Goal: Information Seeking & Learning: Learn about a topic

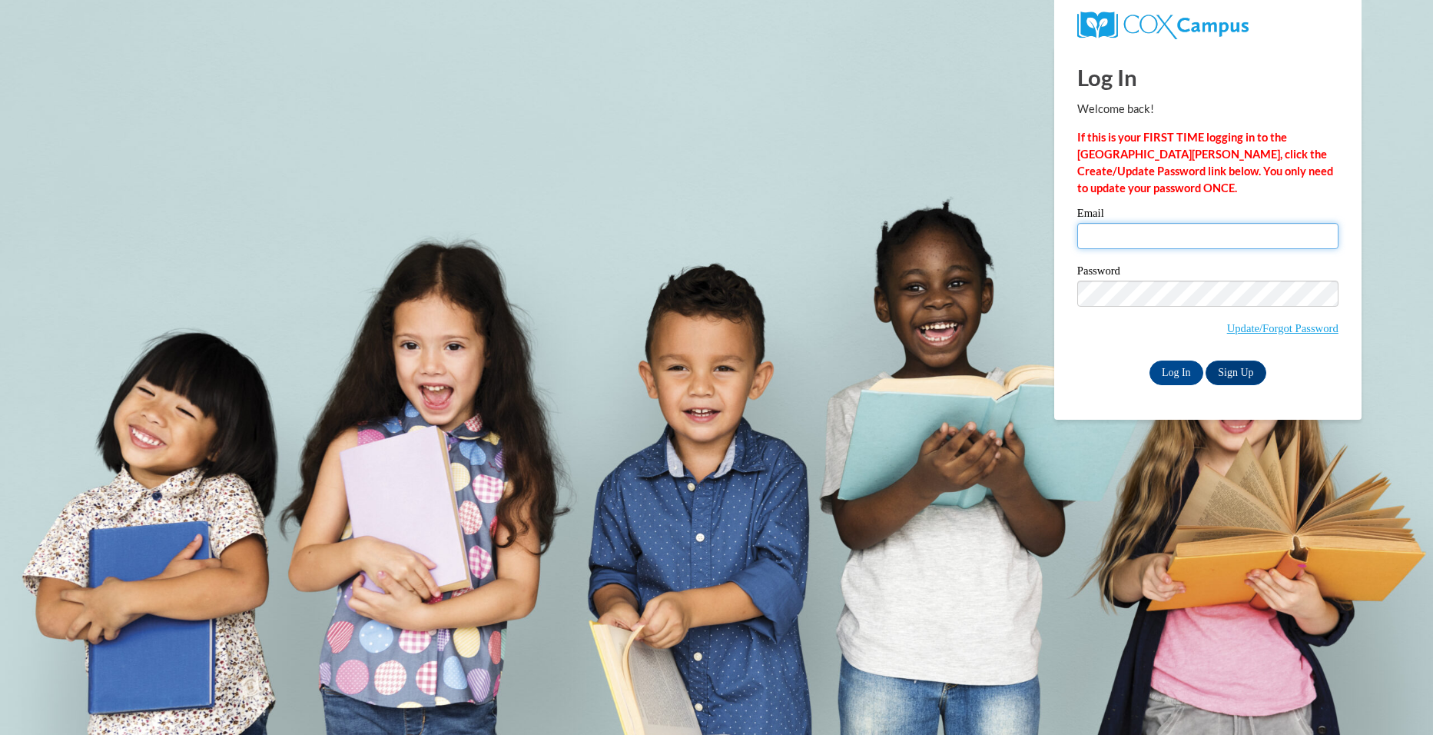
click at [1160, 235] on input "Email" at bounding box center [1207, 236] width 261 height 26
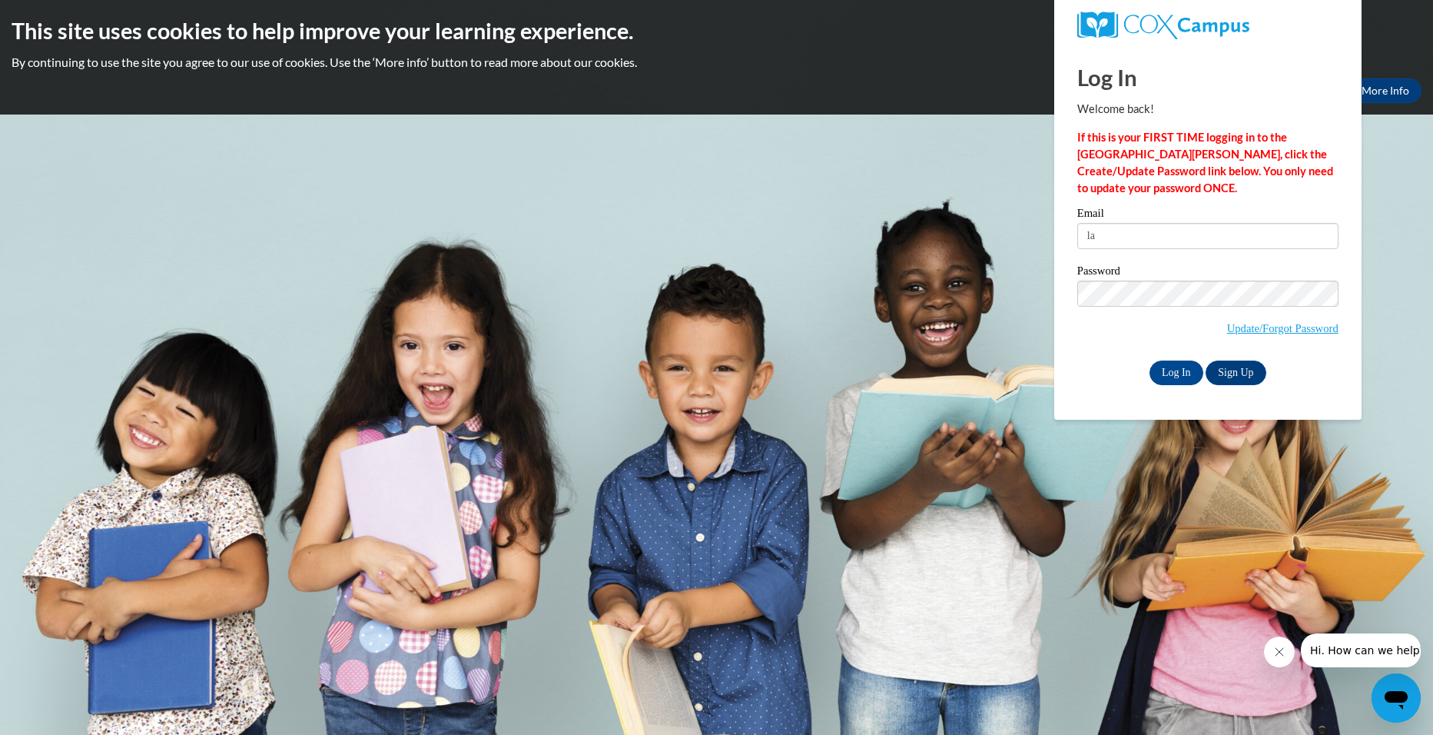
type input "l"
click at [1122, 231] on input "Email" at bounding box center [1207, 236] width 261 height 26
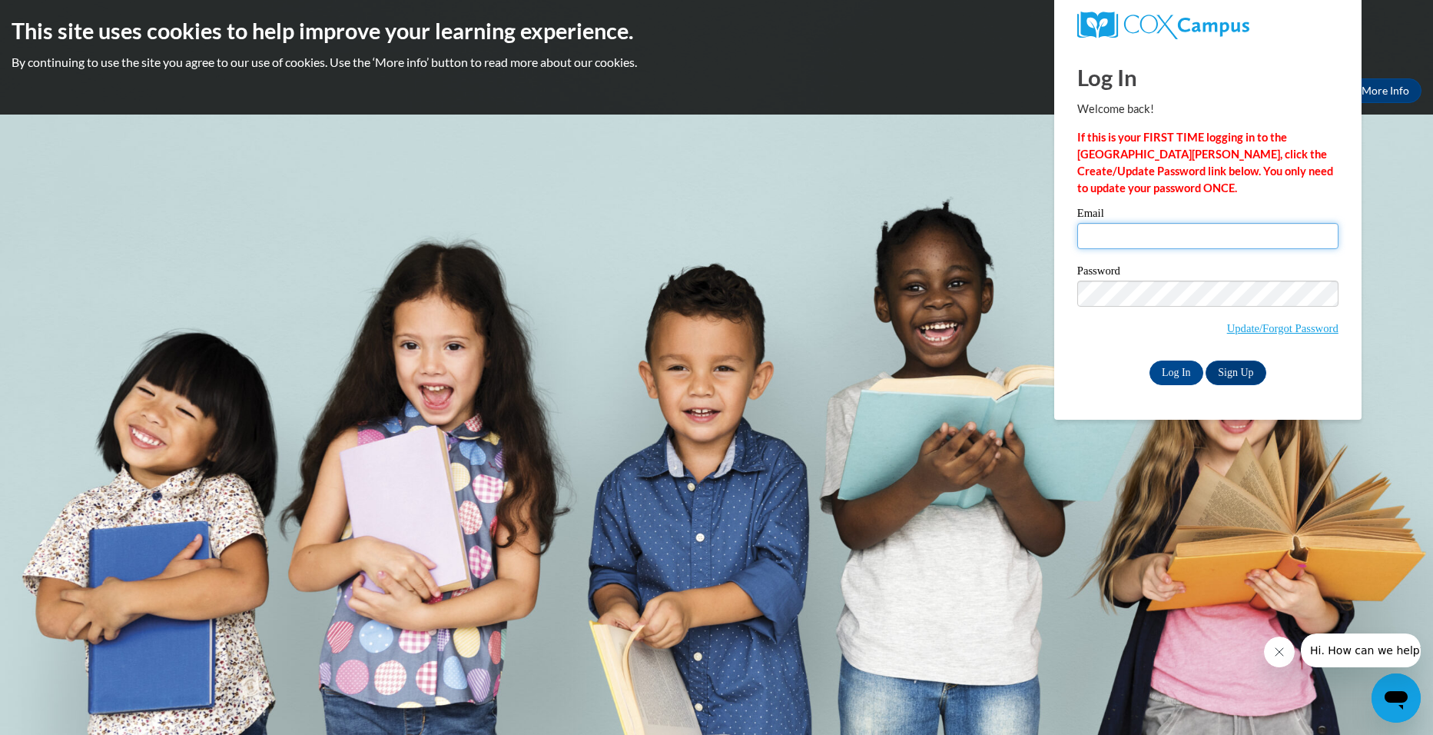
click at [1122, 231] on input "Email" at bounding box center [1207, 236] width 261 height 26
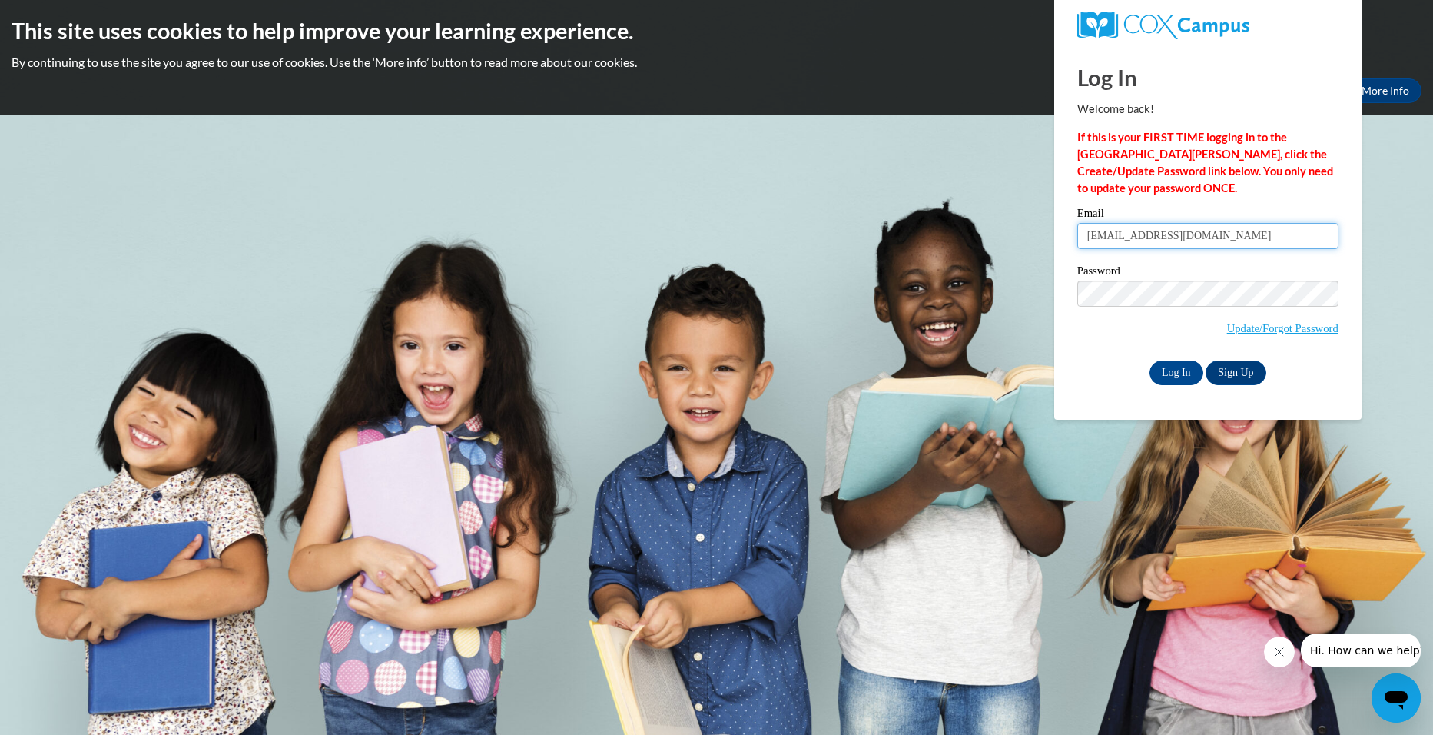
type input "dyamonddavis2956@gmail.com"
click at [1150, 360] on input "Log In" at bounding box center [1177, 372] width 54 height 25
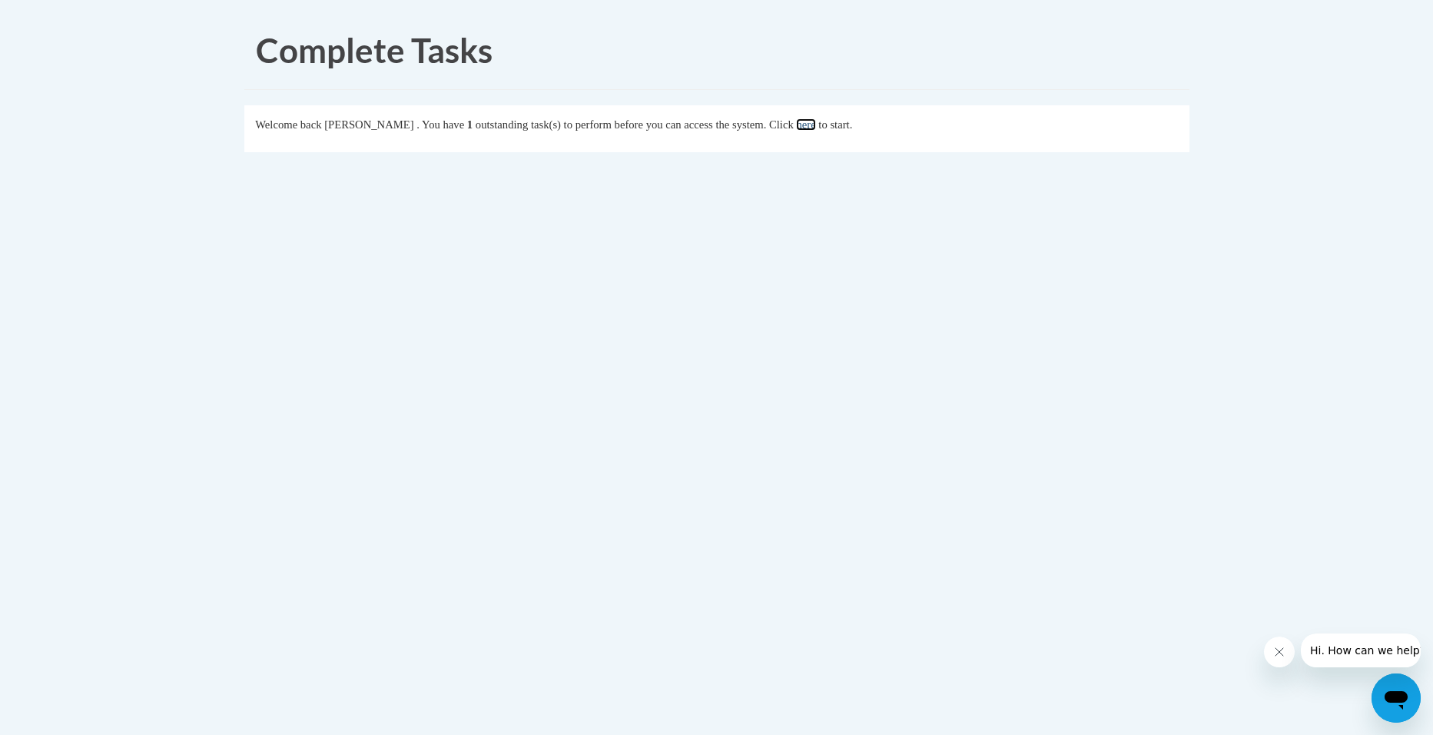
click at [815, 120] on link "here" at bounding box center [805, 124] width 19 height 12
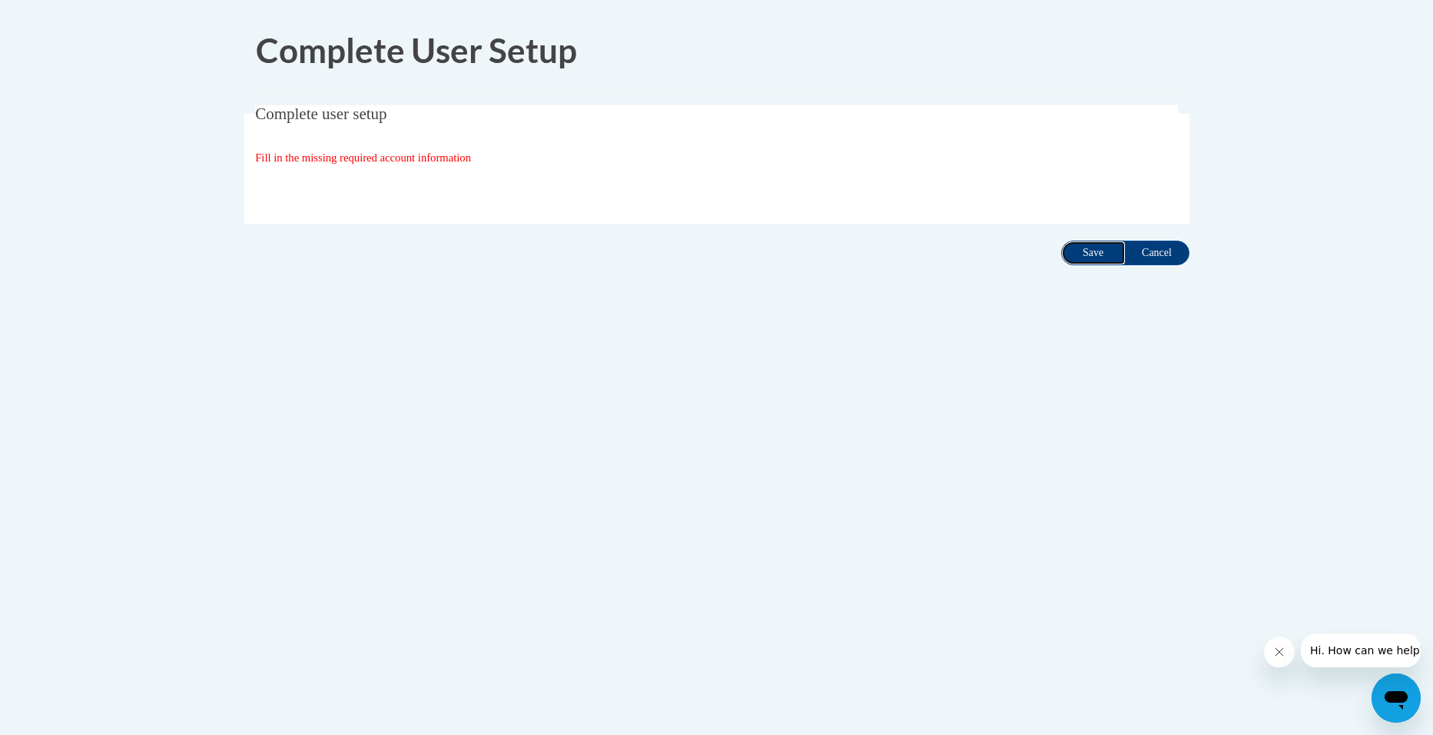
click at [1076, 254] on input "Save" at bounding box center [1093, 253] width 65 height 25
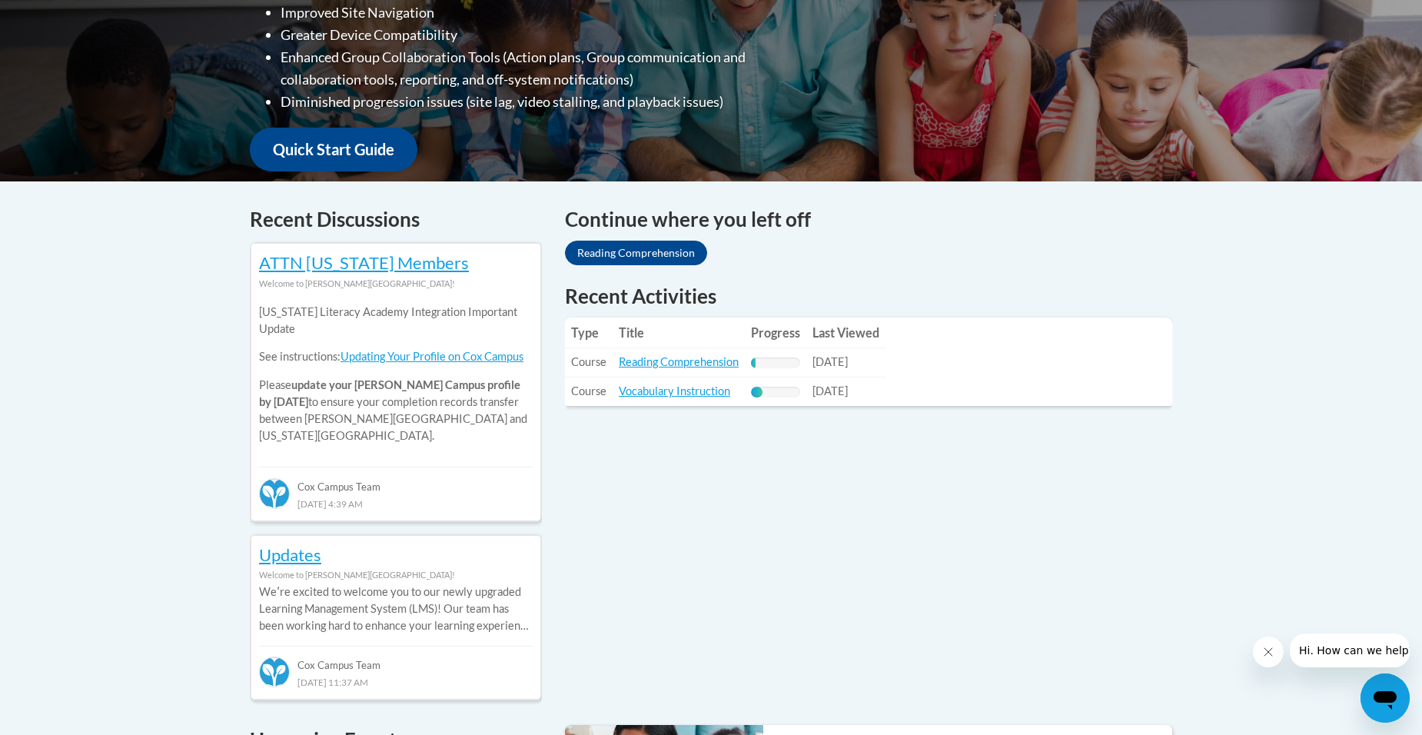
scroll to position [538, 0]
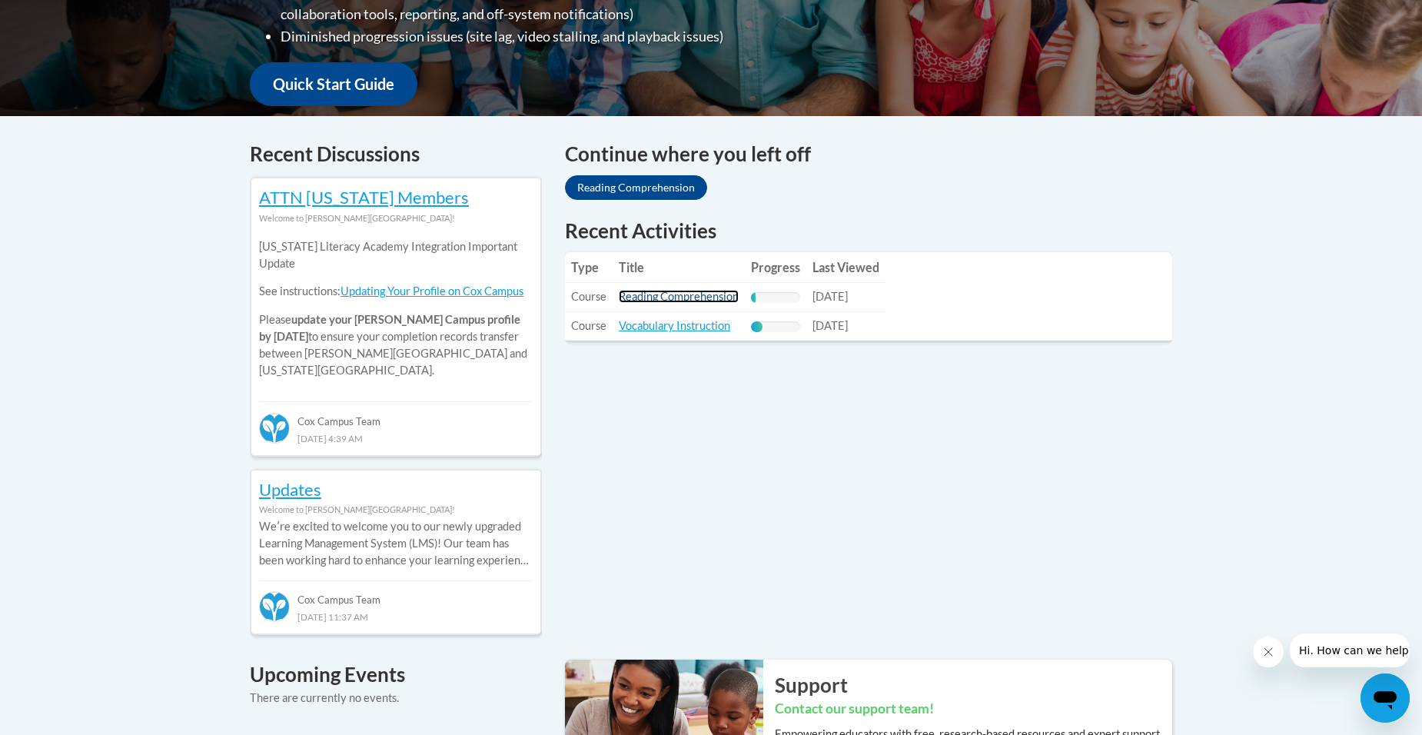
click at [656, 297] on link "Reading Comprehension" at bounding box center [679, 296] width 120 height 13
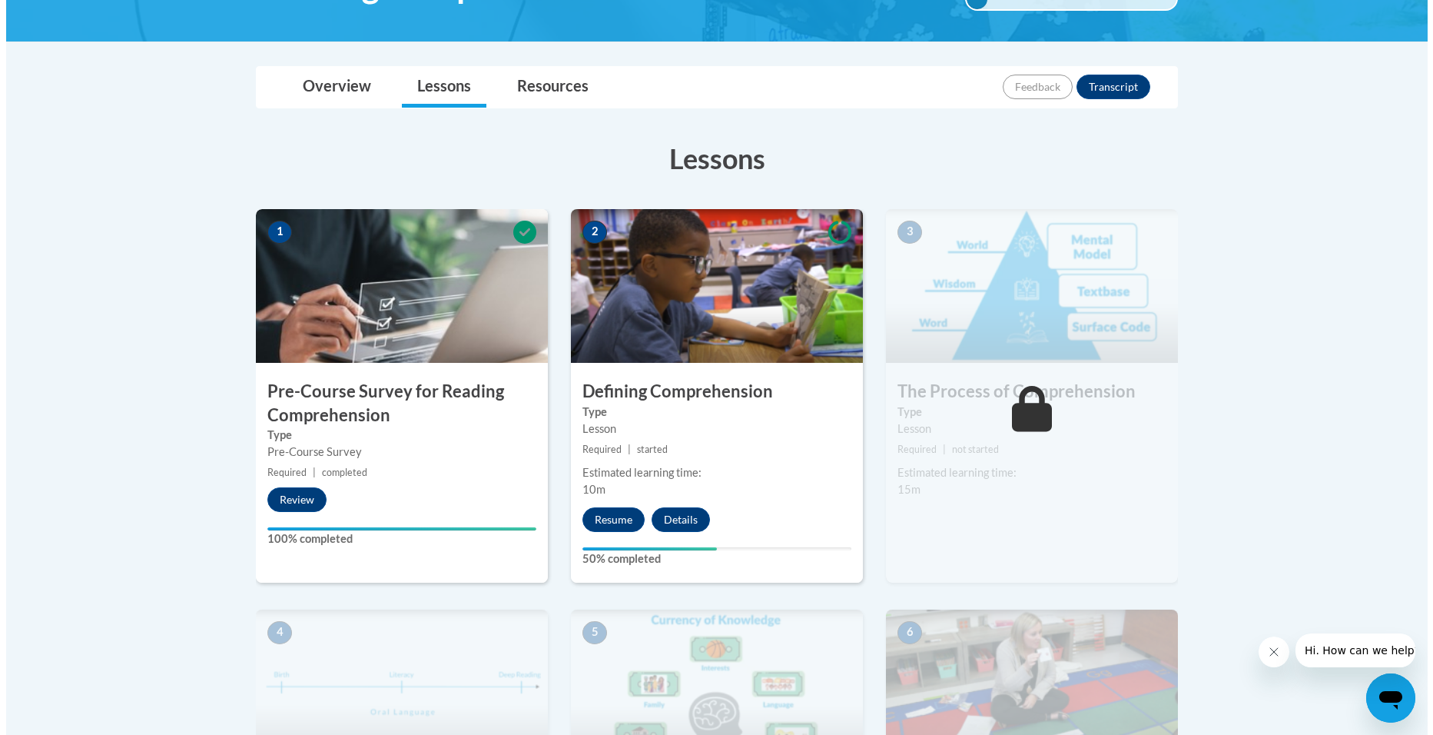
scroll to position [384, 0]
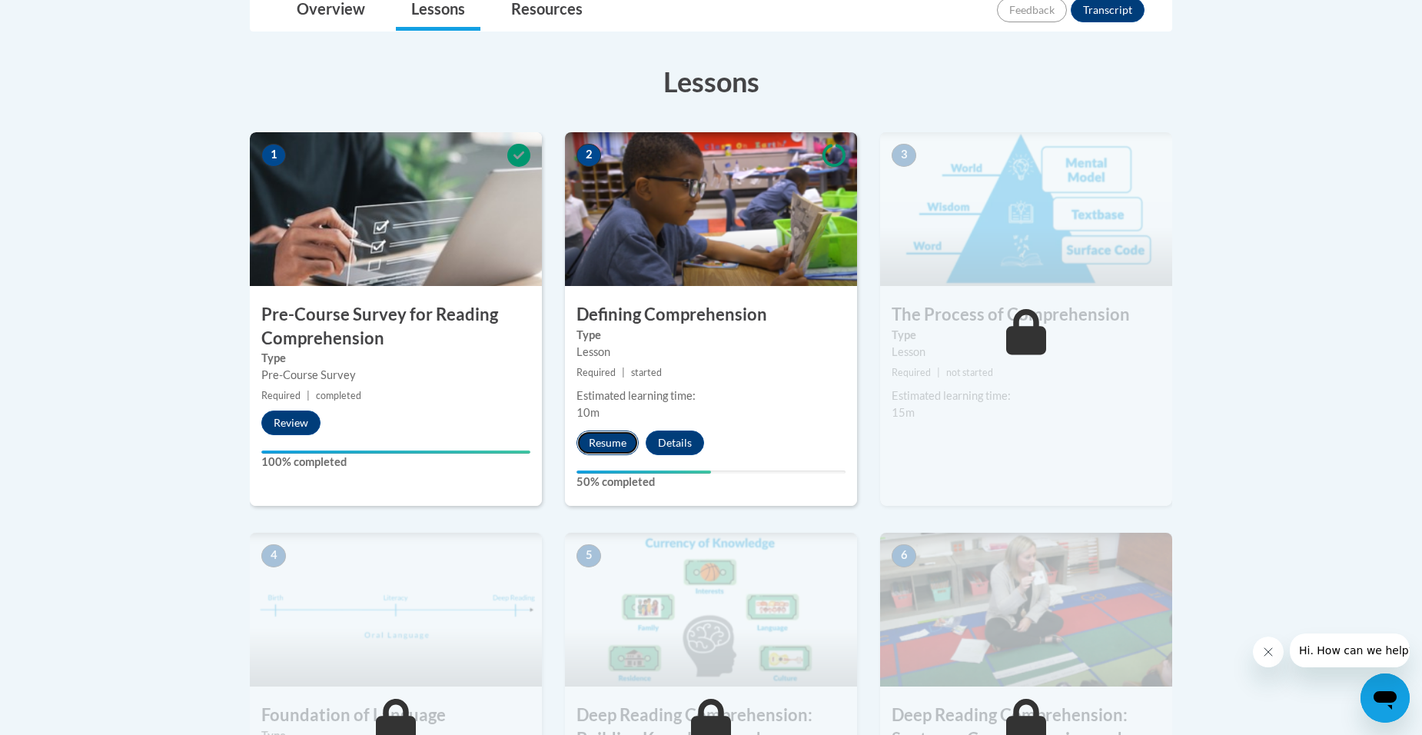
click at [614, 438] on button "Resume" at bounding box center [607, 442] width 62 height 25
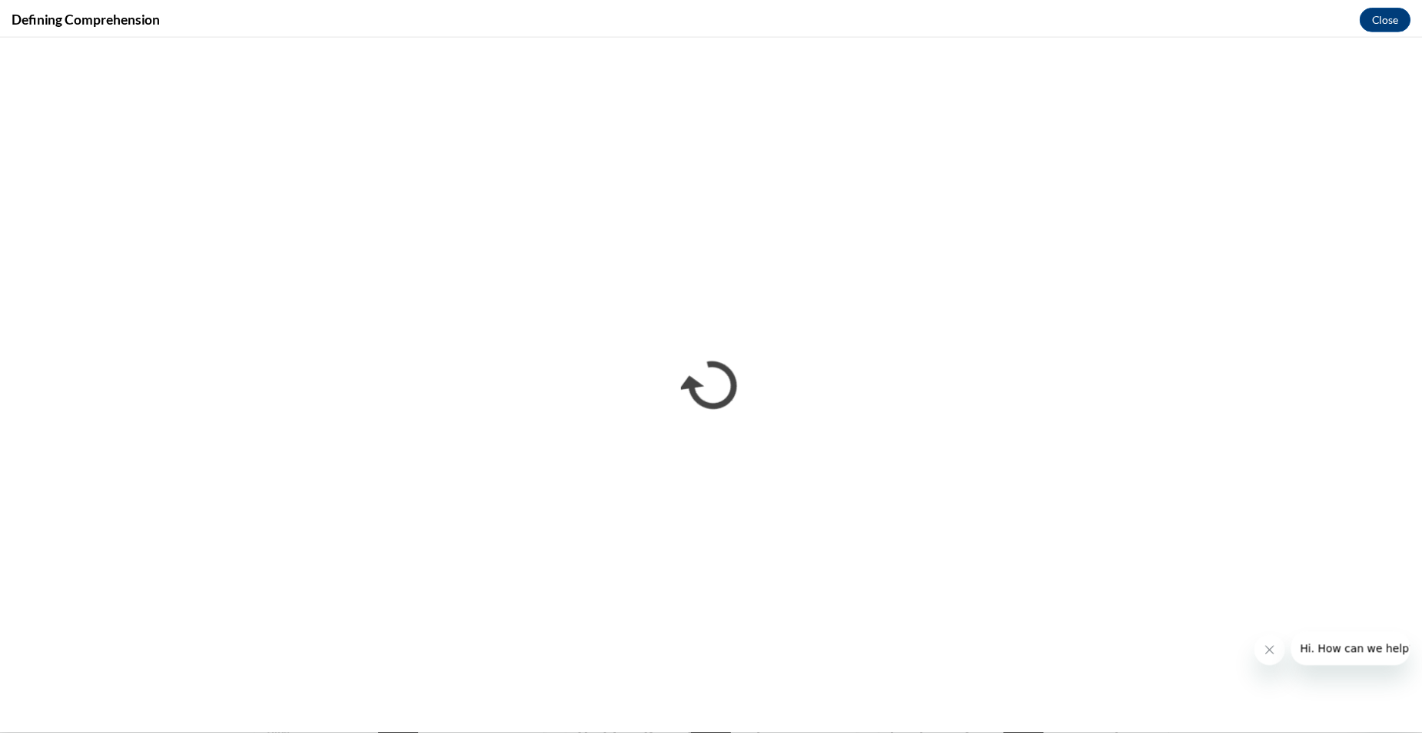
scroll to position [0, 0]
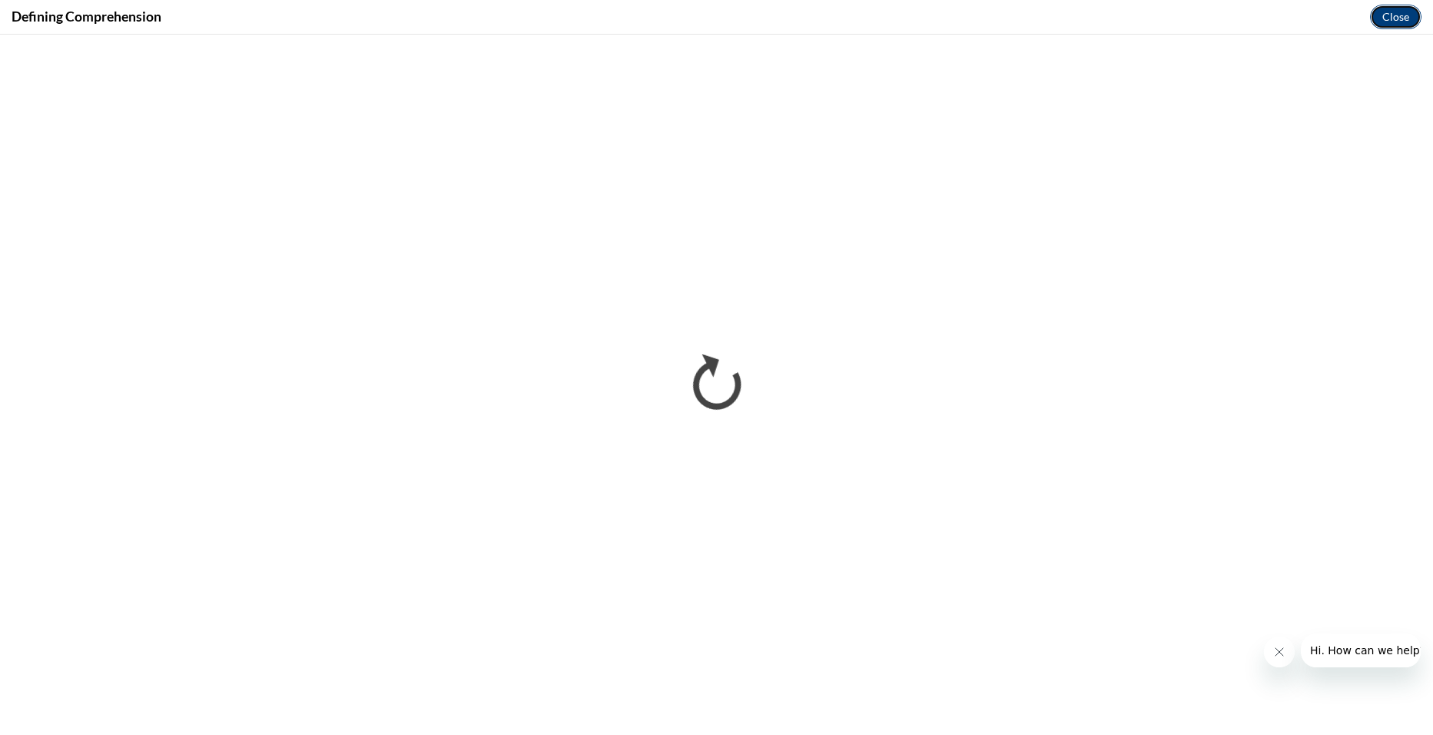
click at [1381, 15] on button "Close" at bounding box center [1395, 17] width 51 height 25
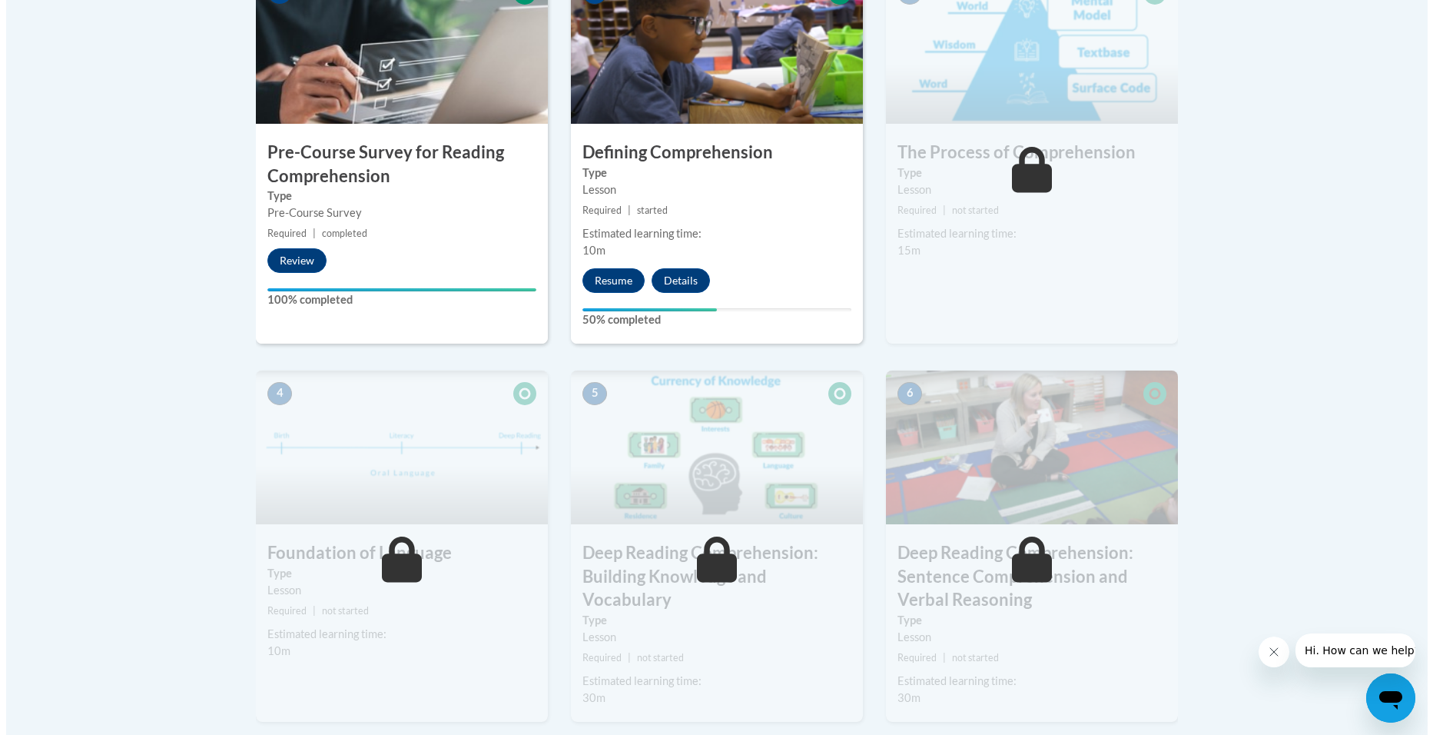
scroll to position [538, 0]
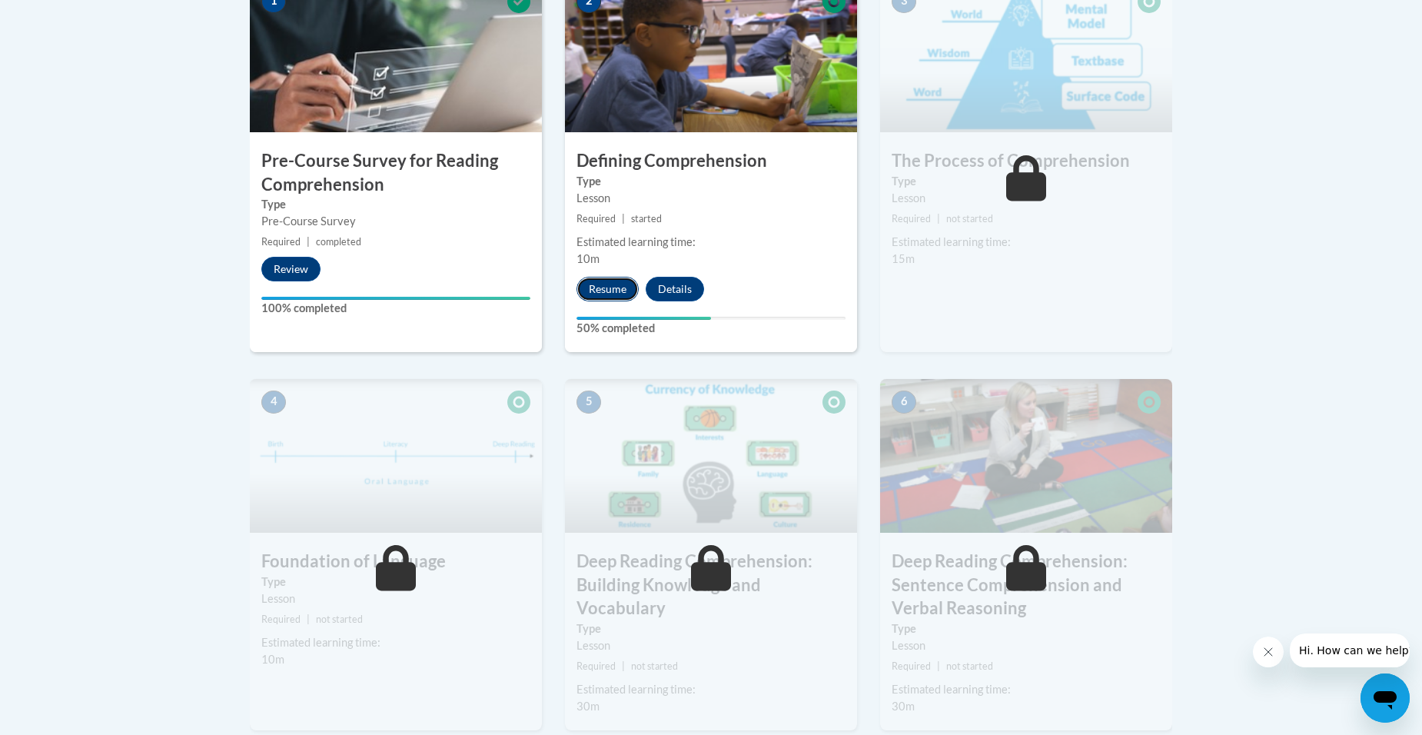
click at [622, 299] on button "Resume" at bounding box center [607, 289] width 62 height 25
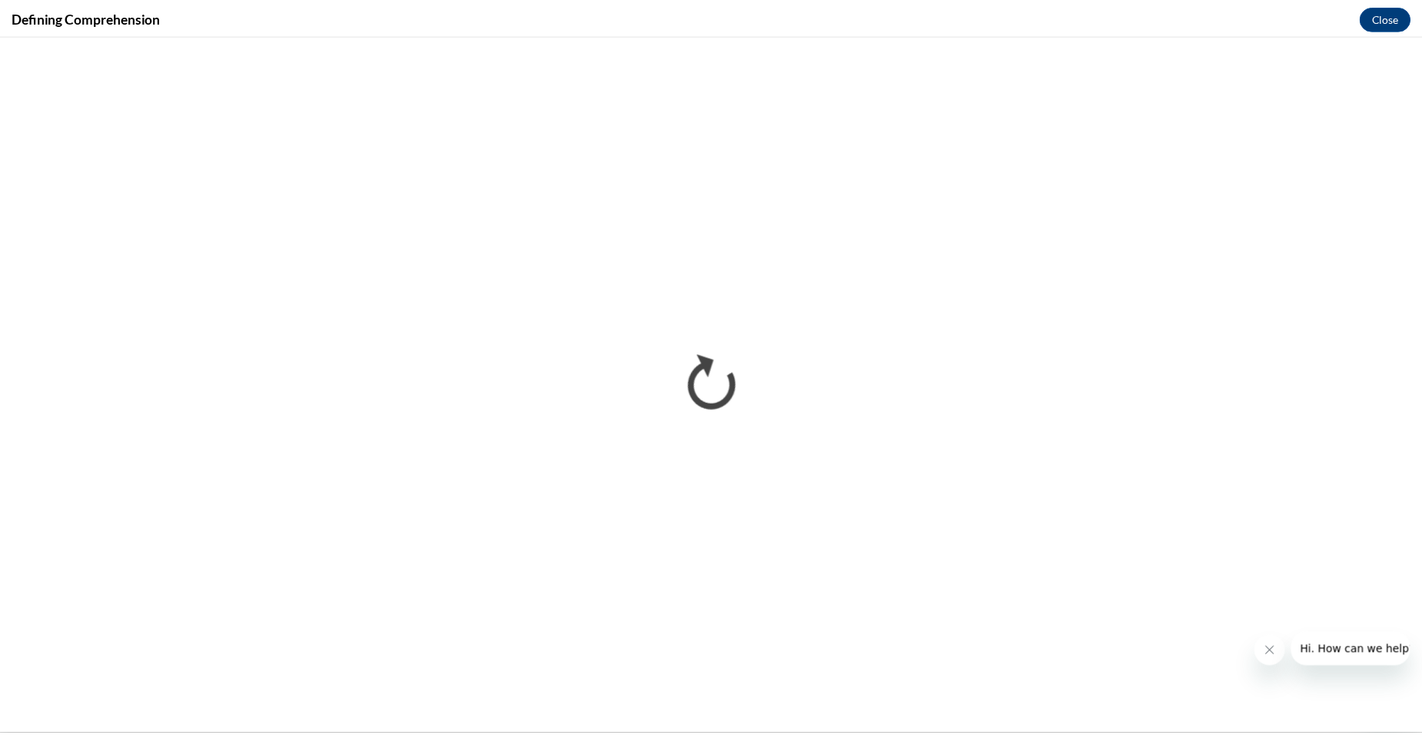
scroll to position [0, 0]
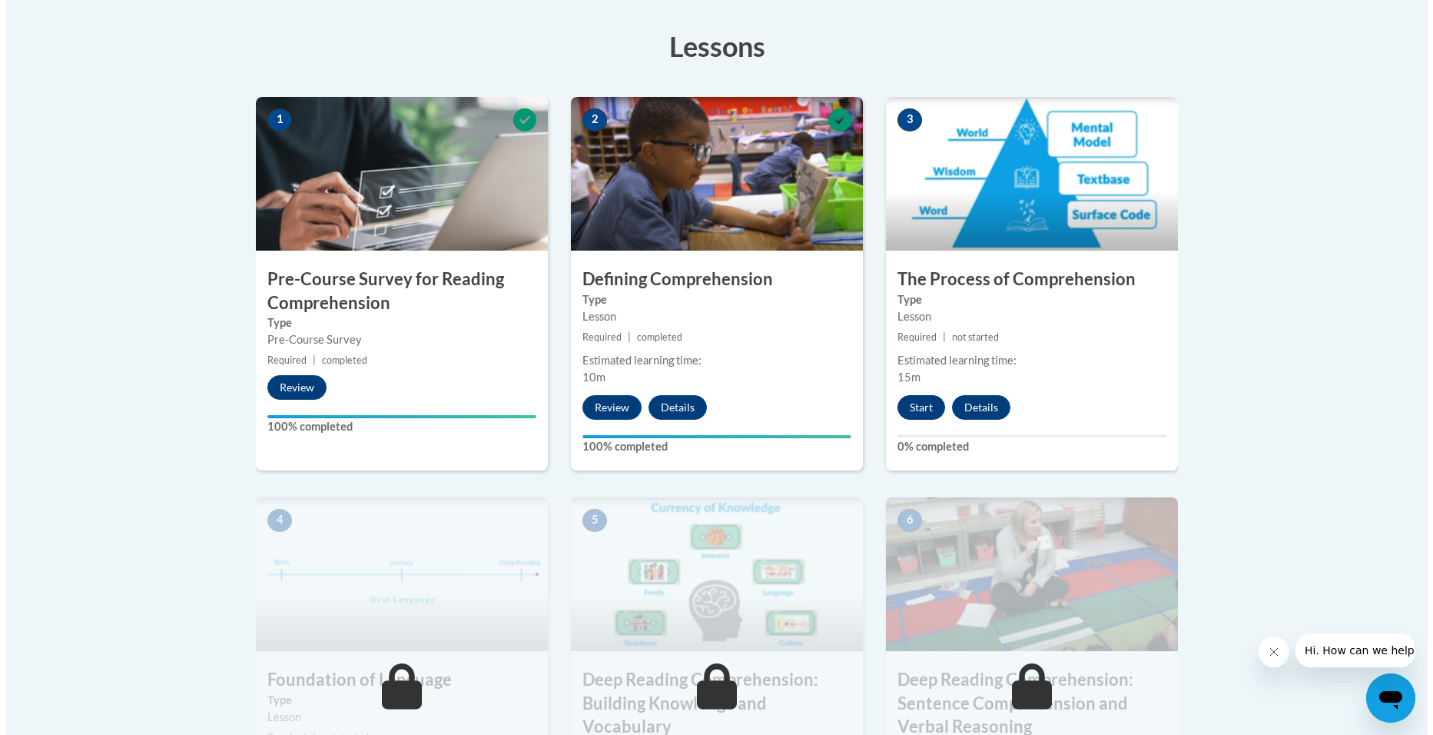
scroll to position [384, 0]
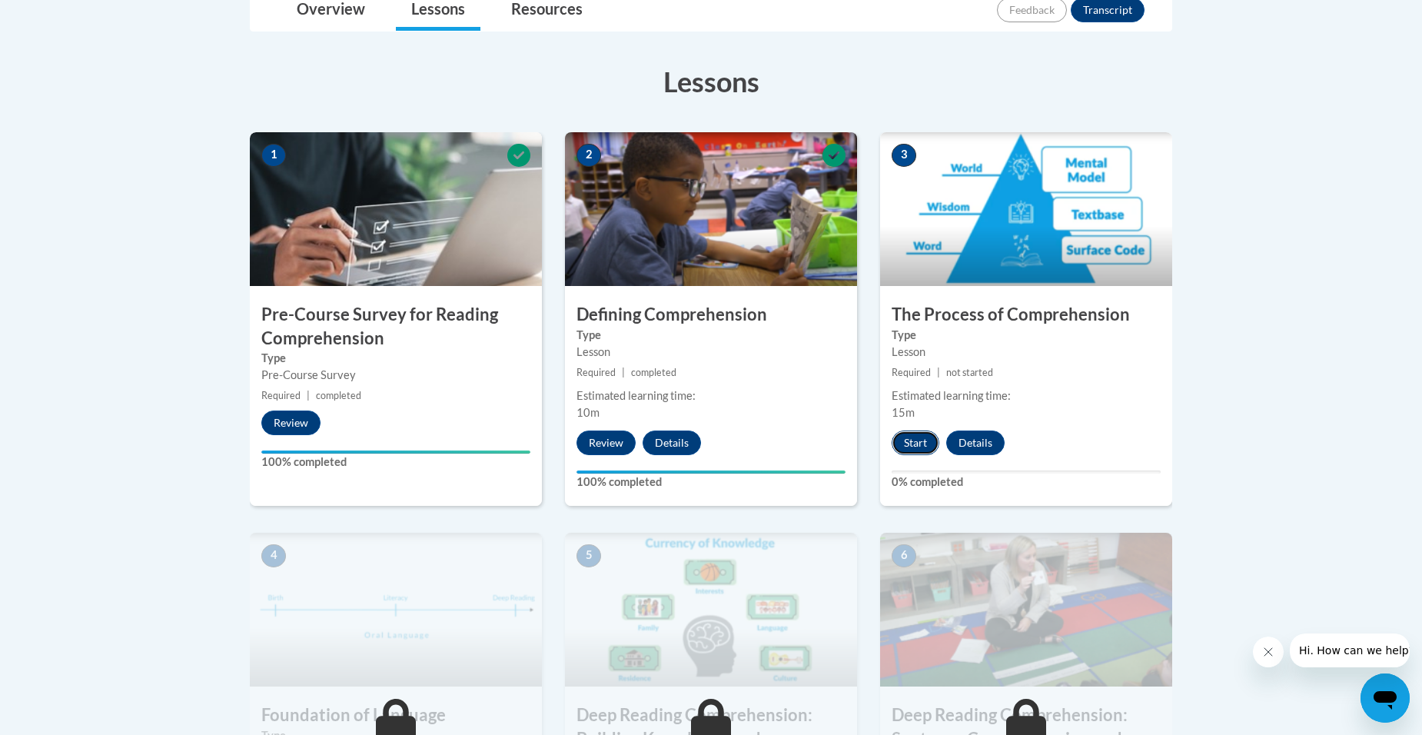
click at [920, 442] on button "Start" at bounding box center [915, 442] width 48 height 25
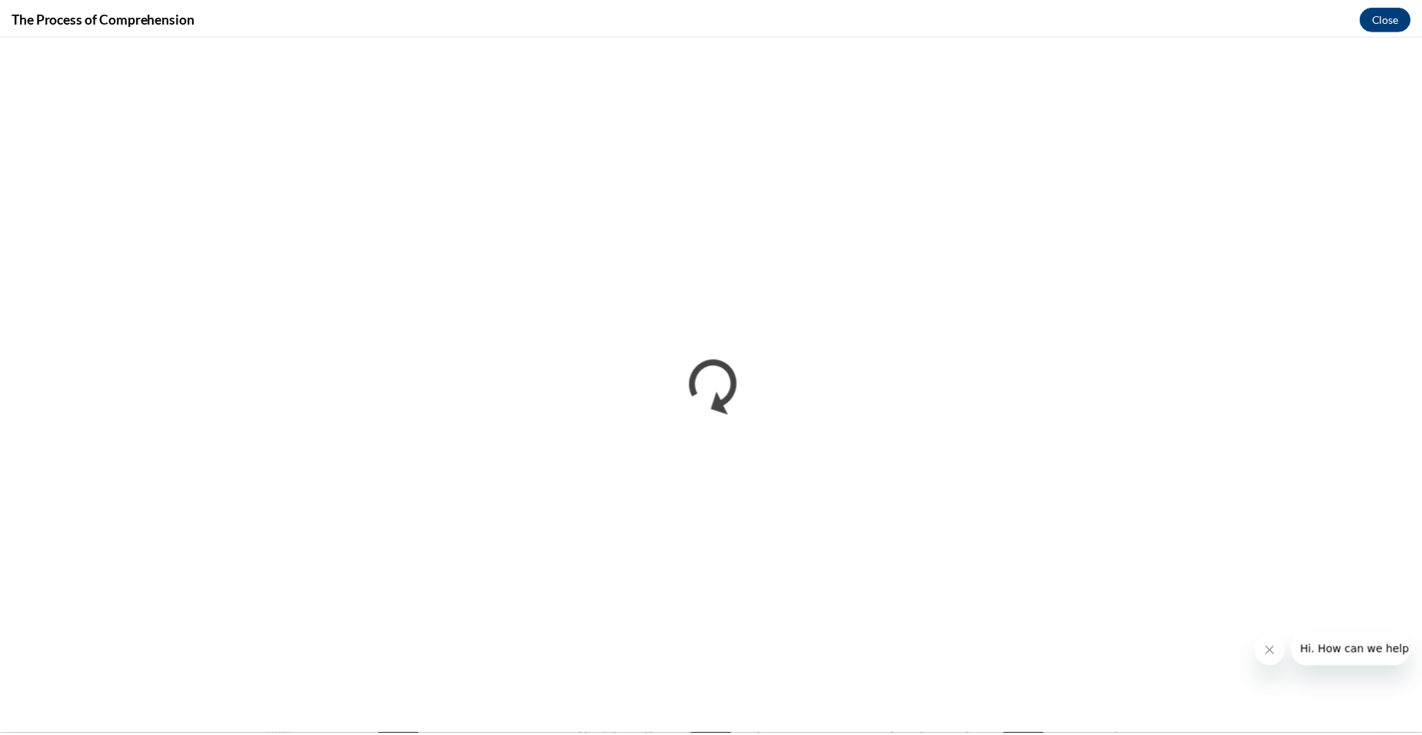
scroll to position [0, 0]
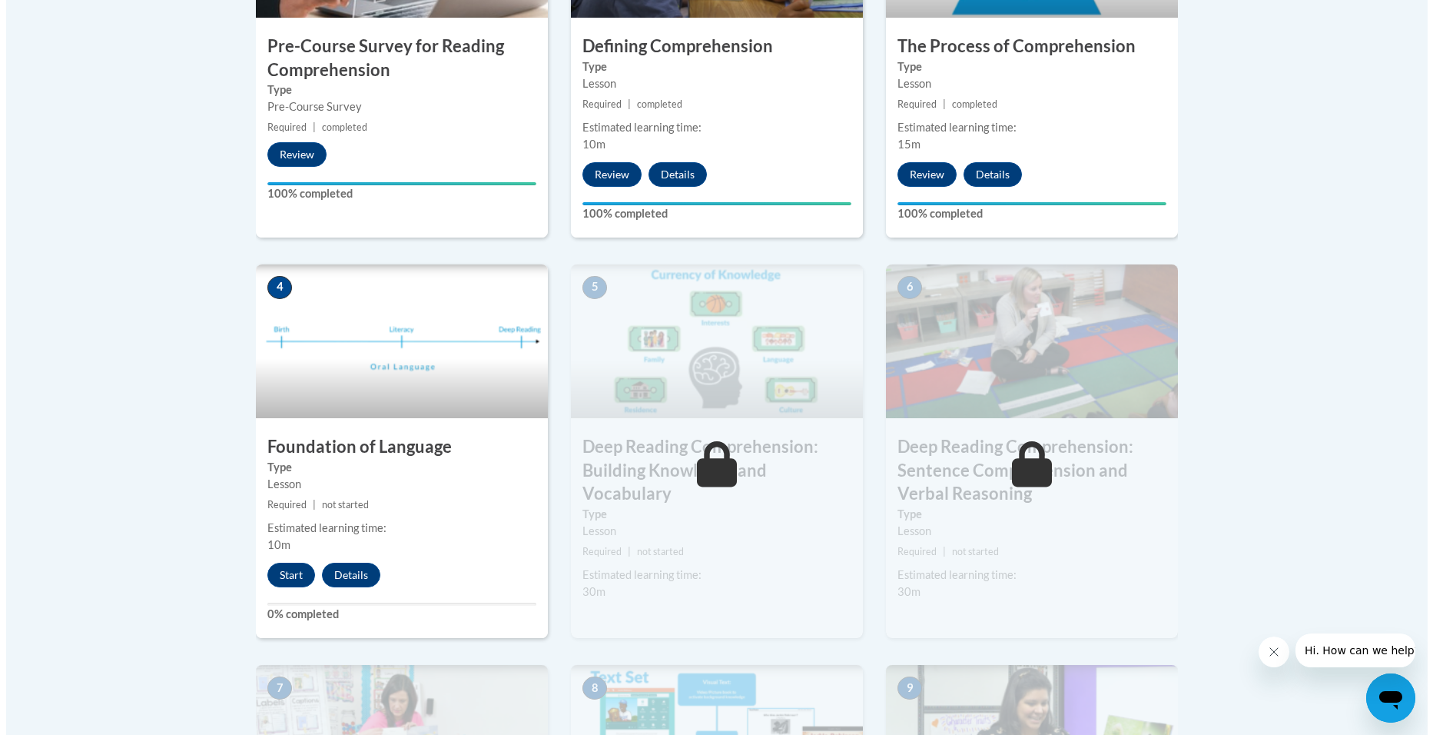
scroll to position [692, 0]
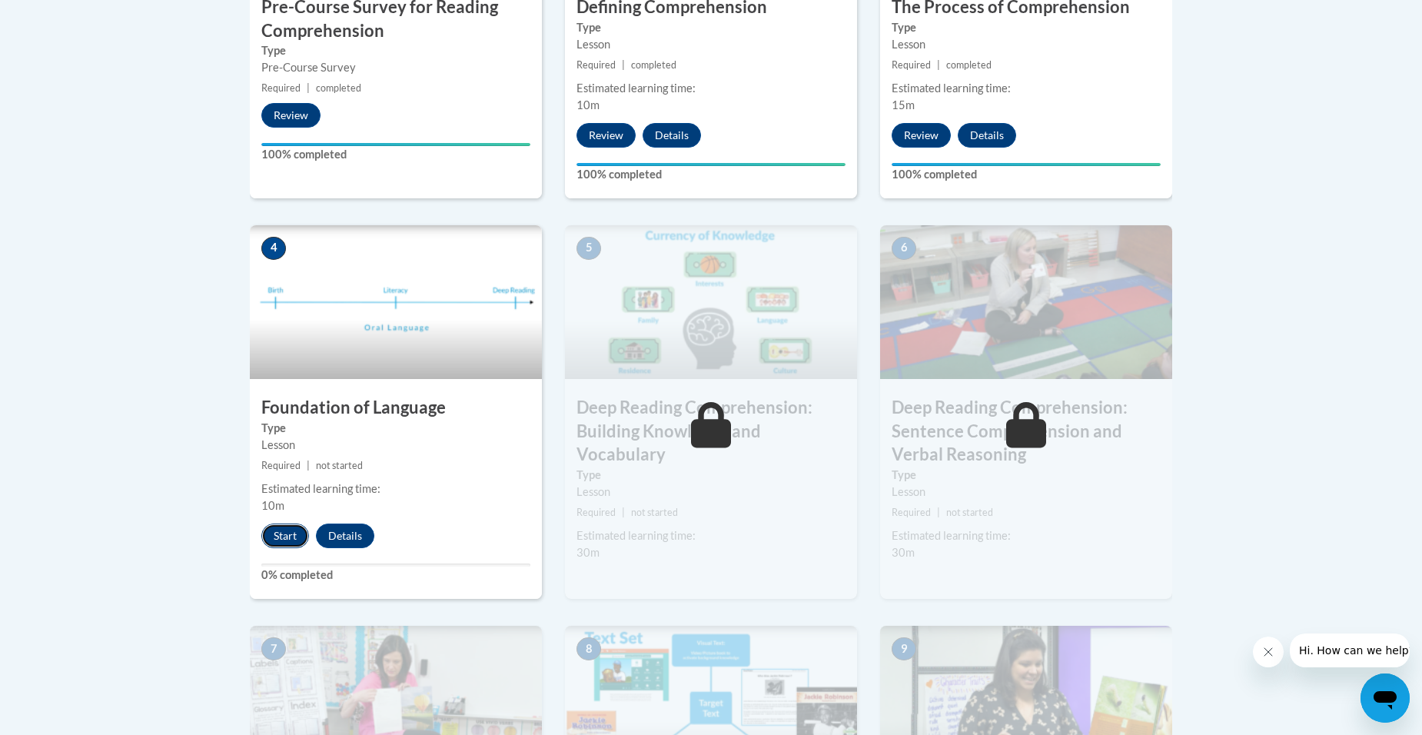
click at [276, 537] on button "Start" at bounding box center [285, 535] width 48 height 25
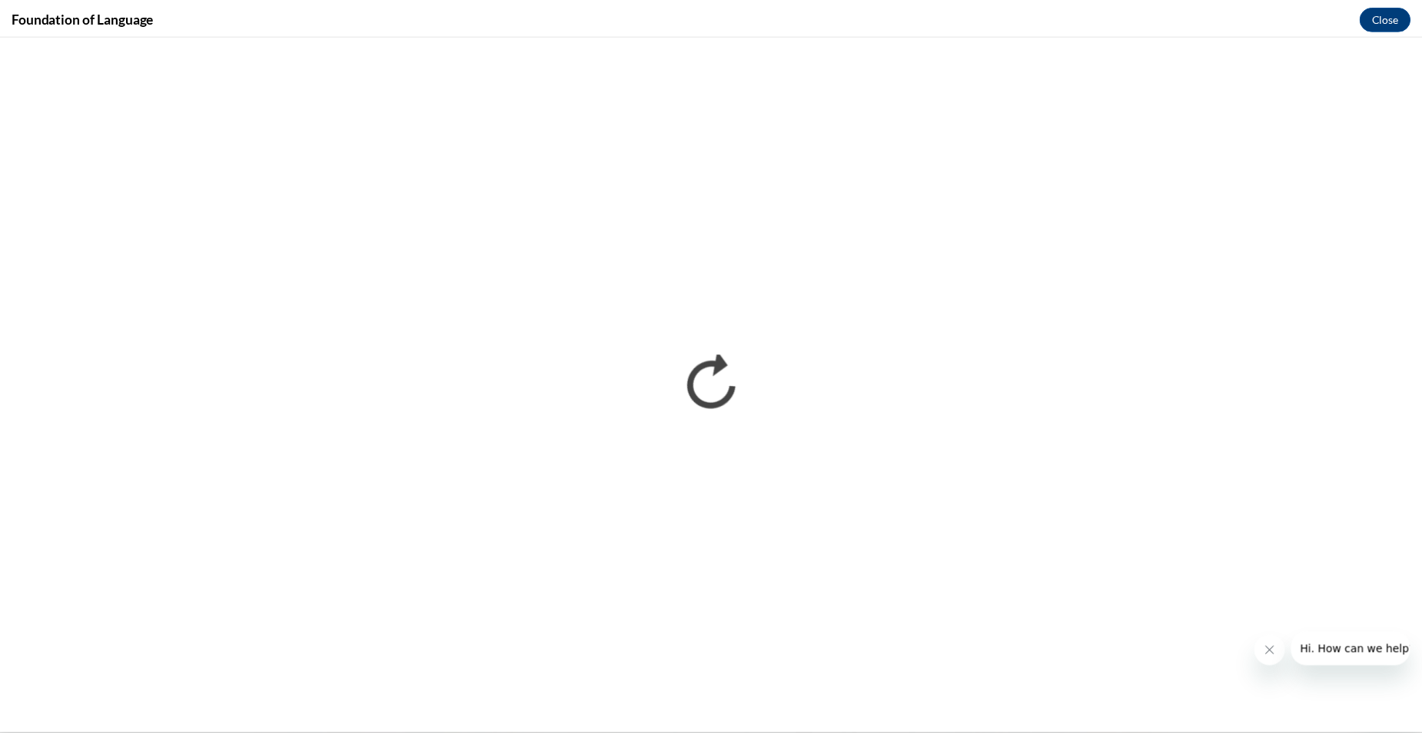
scroll to position [0, 0]
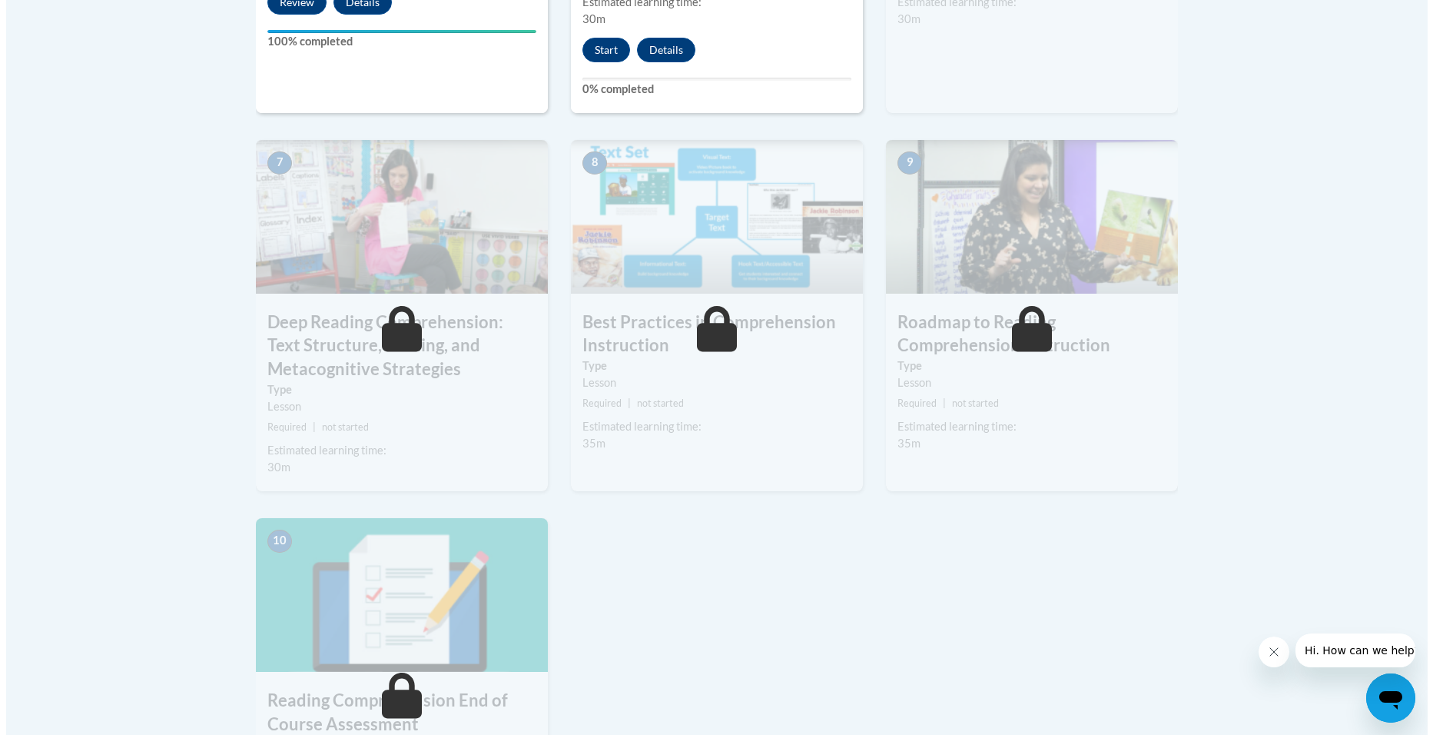
scroll to position [1153, 0]
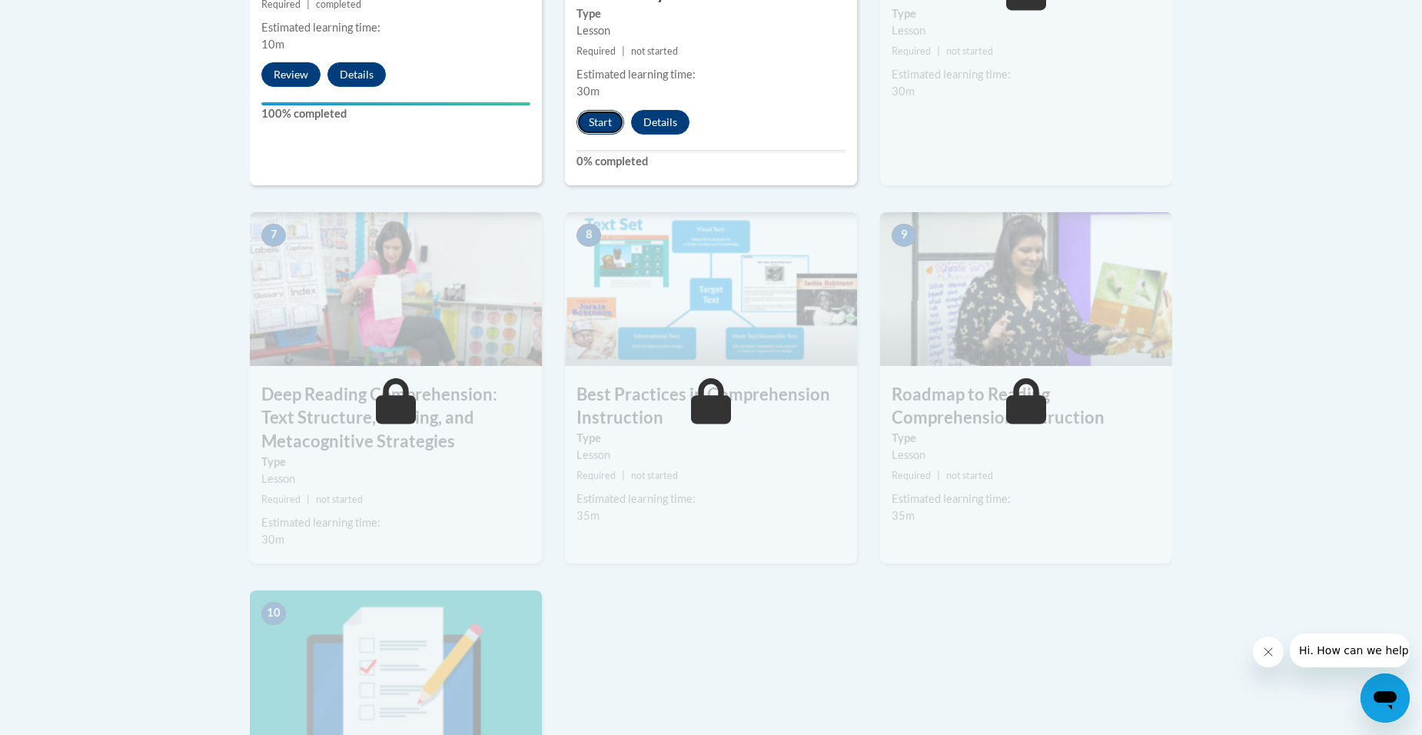
click at [605, 124] on button "Start" at bounding box center [600, 122] width 48 height 25
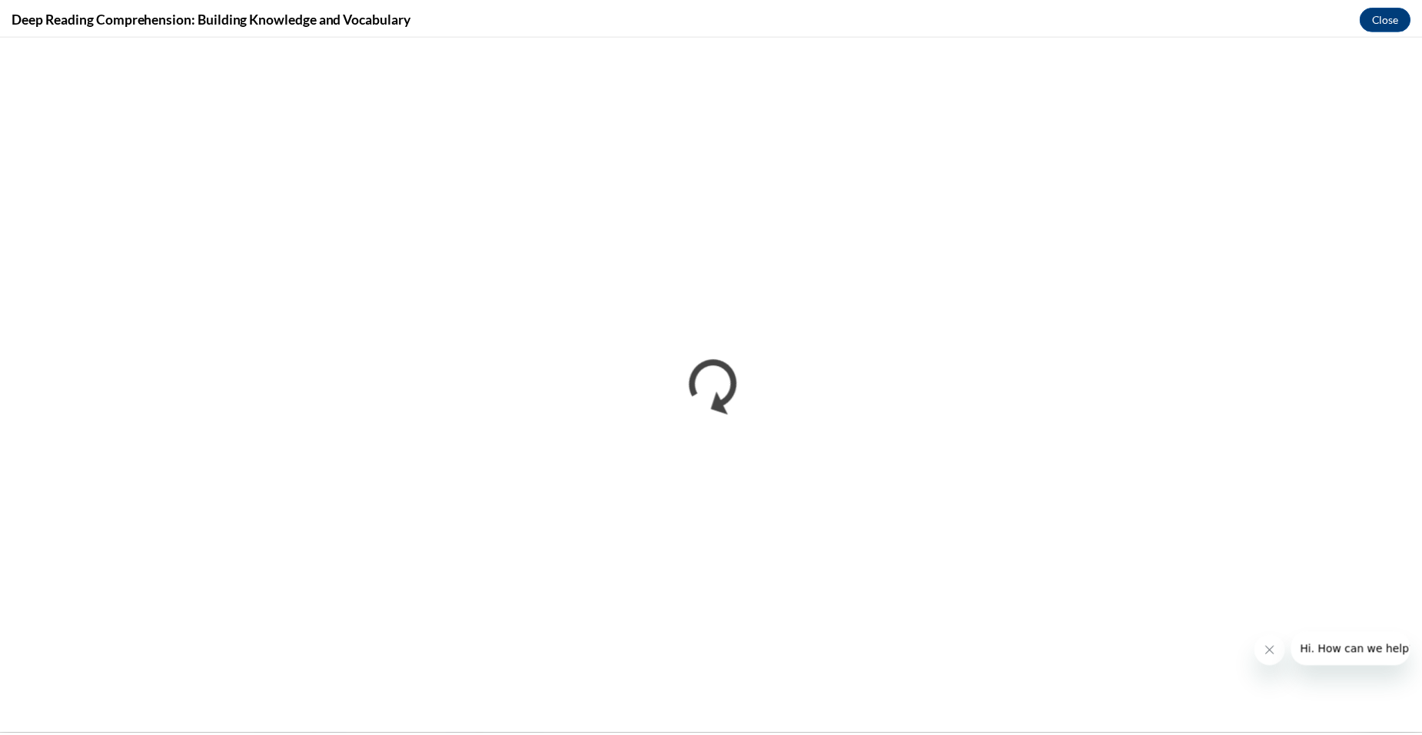
scroll to position [0, 0]
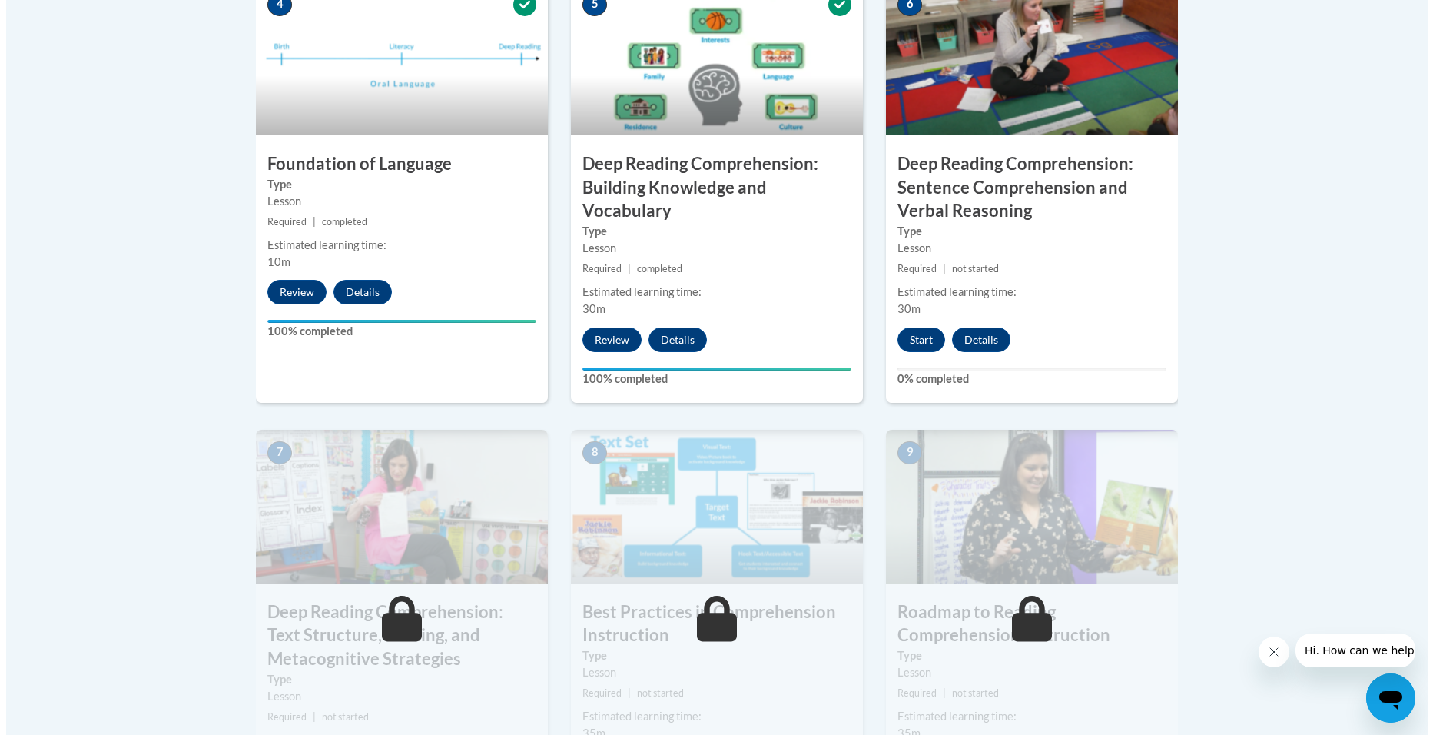
scroll to position [922, 0]
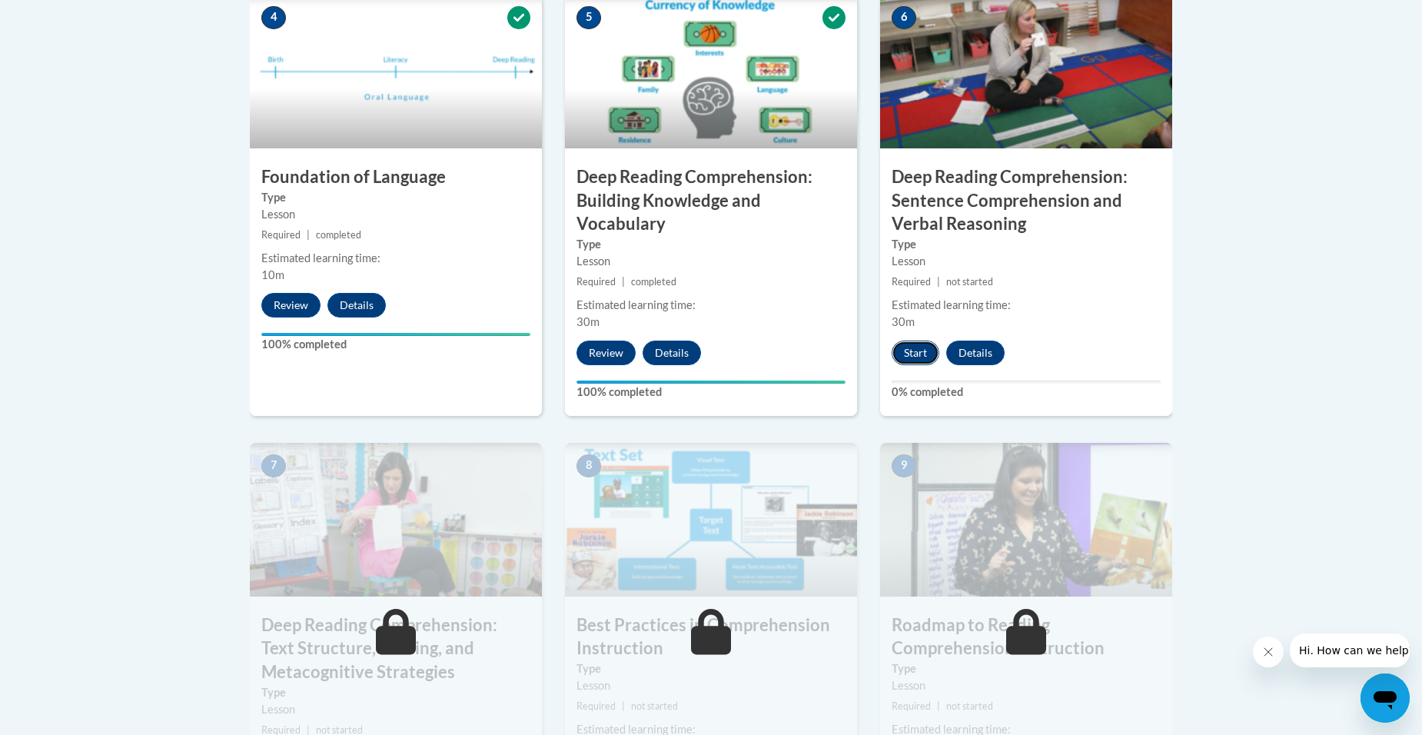
click at [919, 353] on button "Start" at bounding box center [915, 352] width 48 height 25
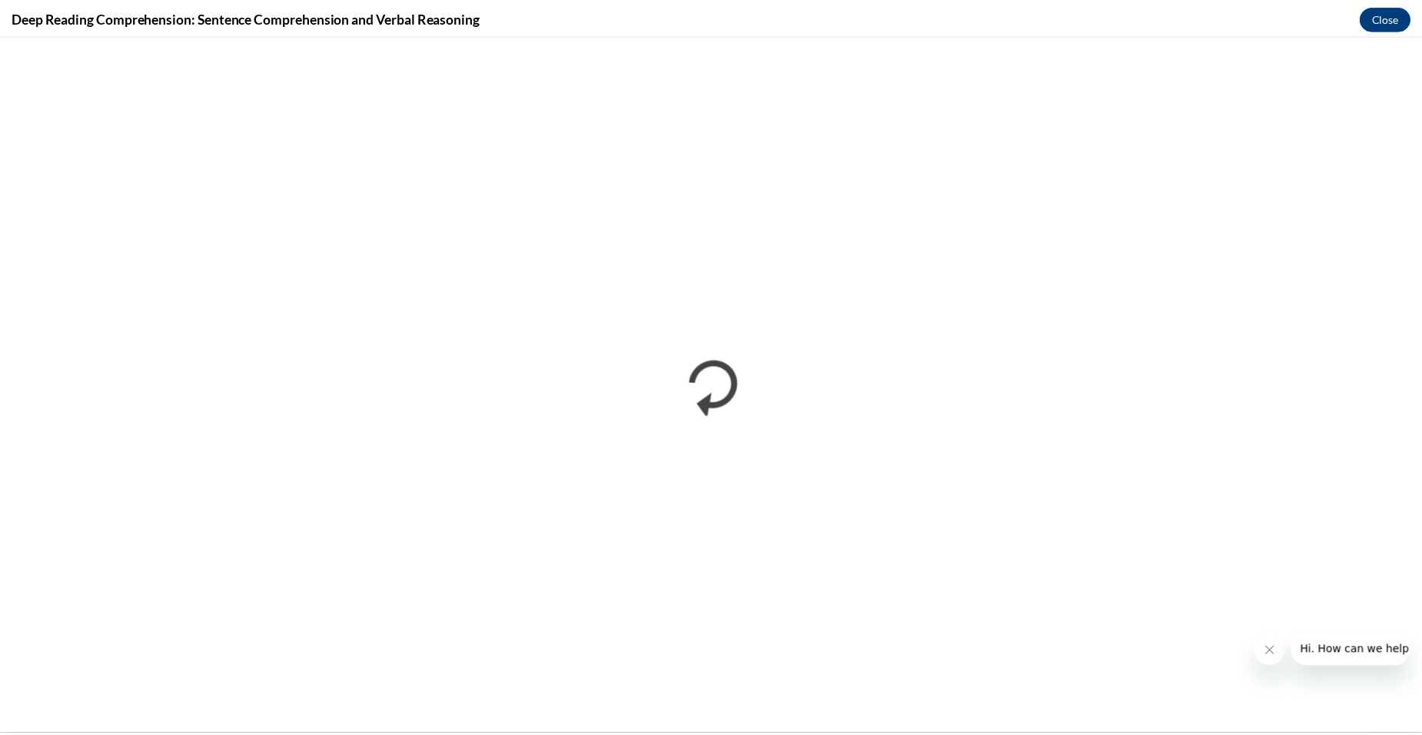
scroll to position [0, 0]
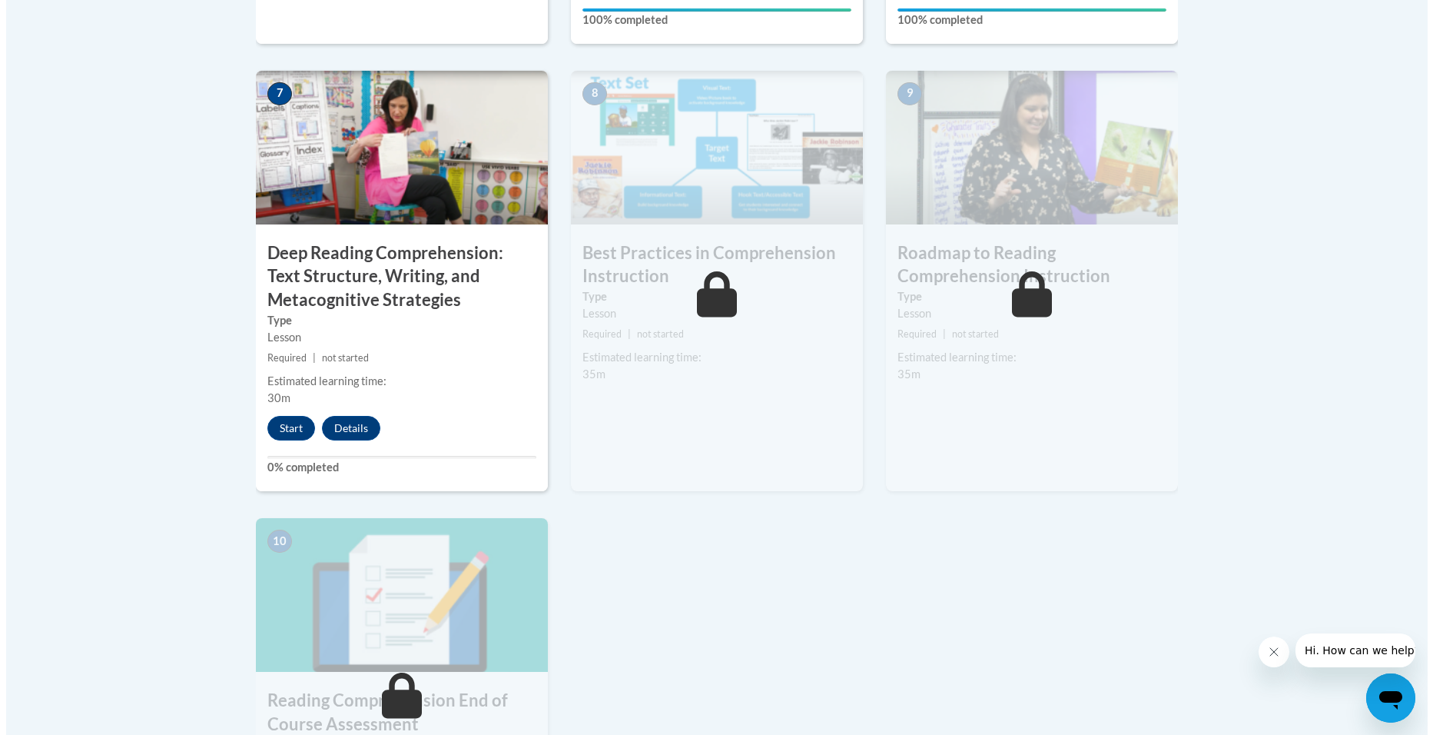
scroll to position [1306, 0]
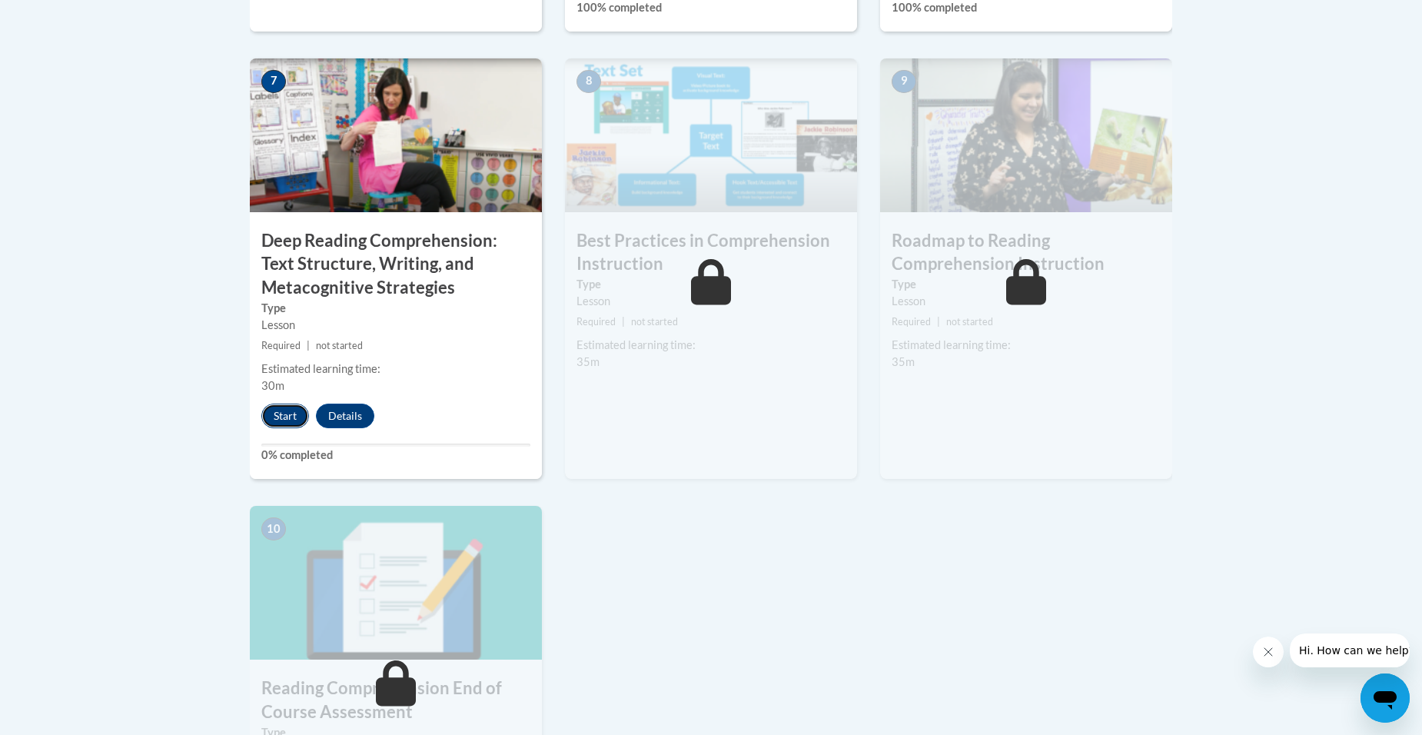
click at [290, 428] on button "Start" at bounding box center [285, 415] width 48 height 25
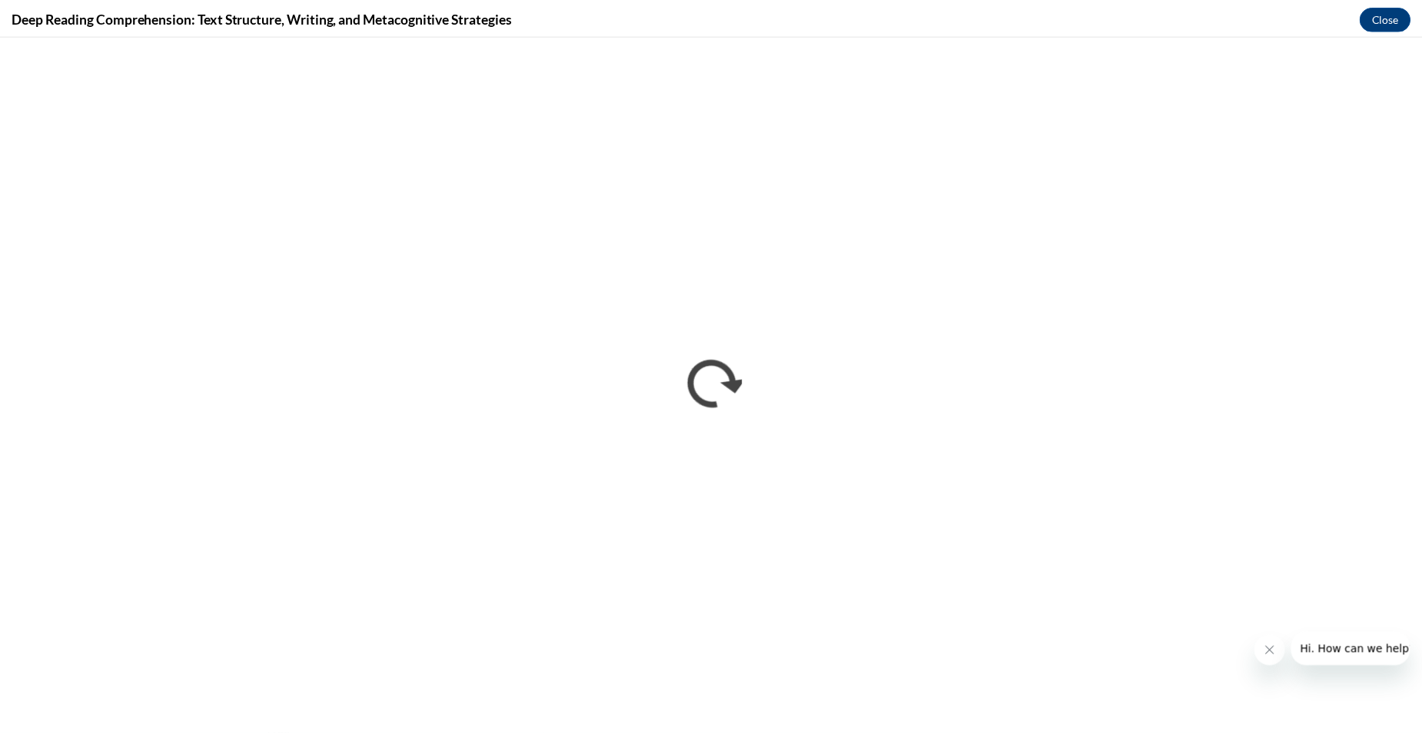
scroll to position [0, 0]
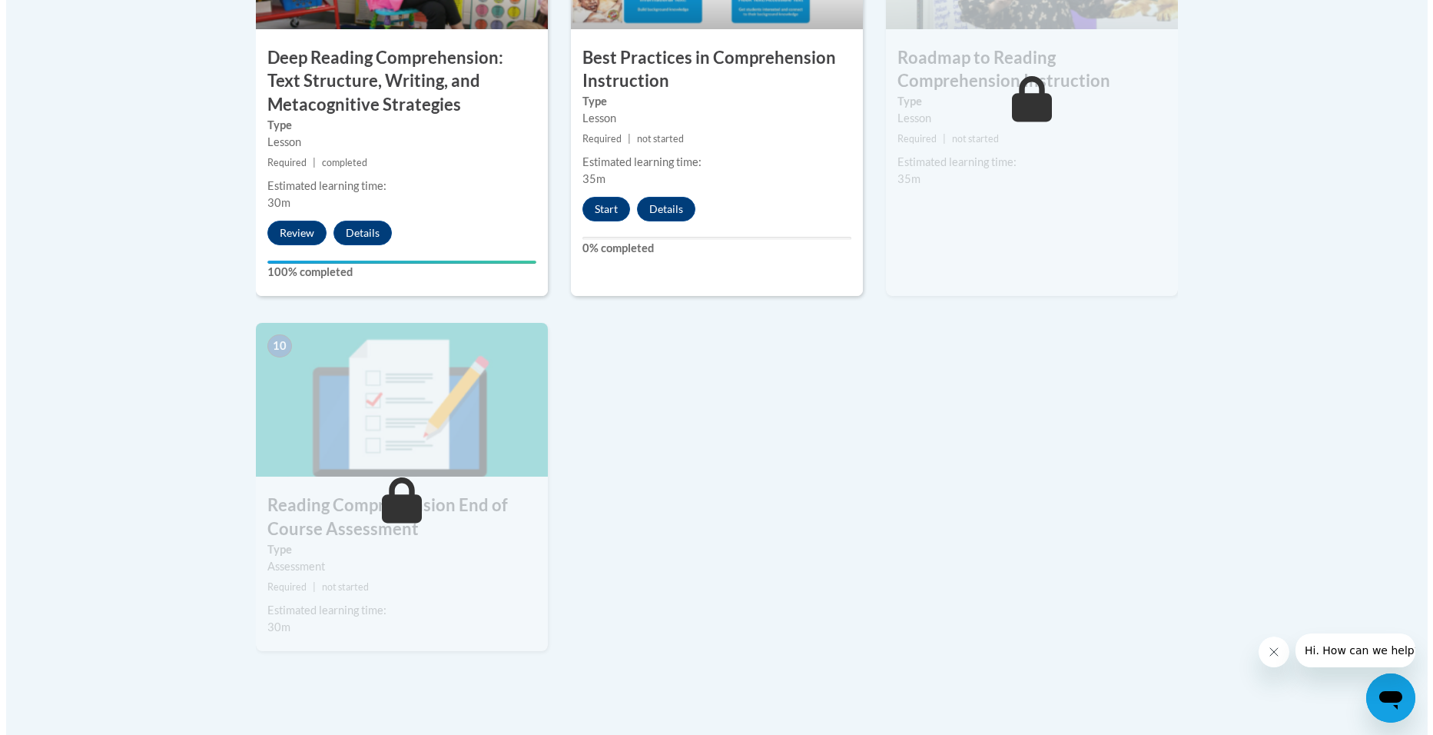
scroll to position [1513, 0]
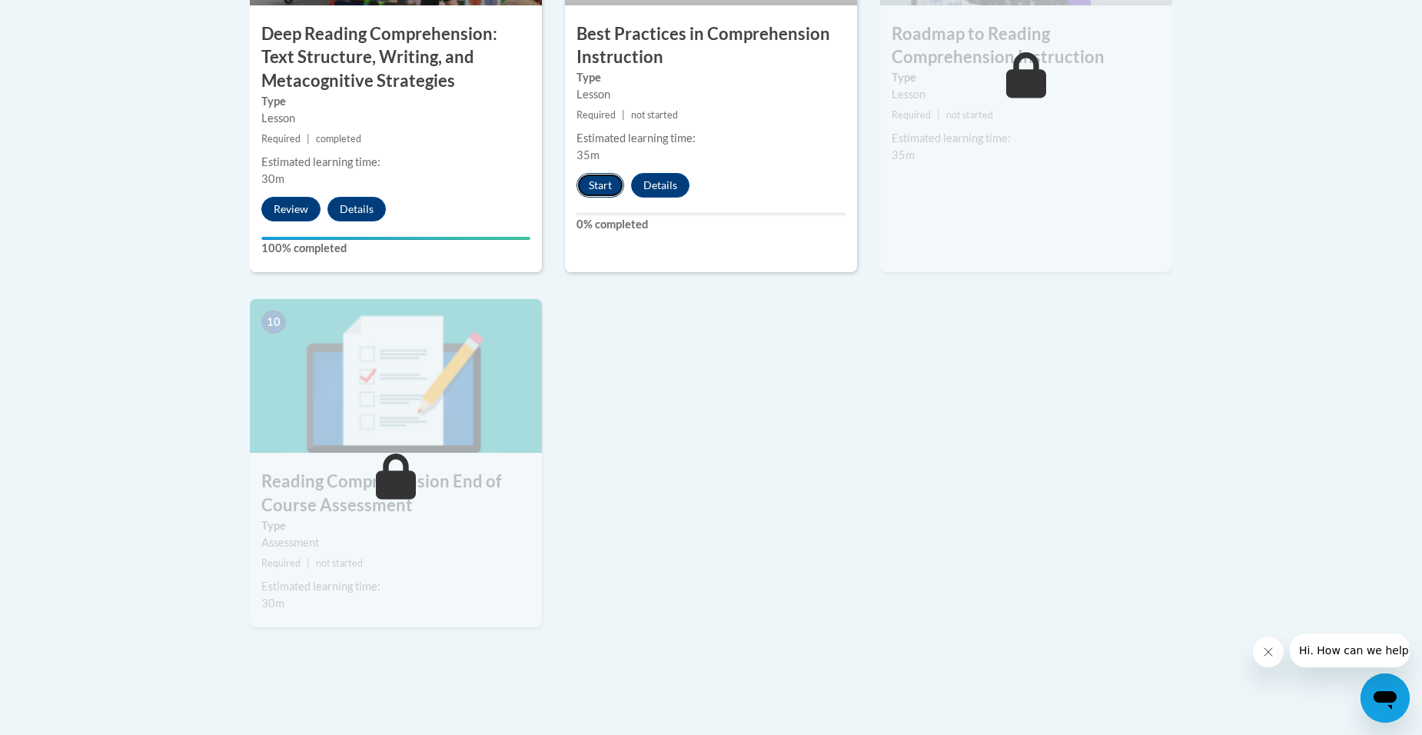
click at [605, 181] on button "Start" at bounding box center [600, 185] width 48 height 25
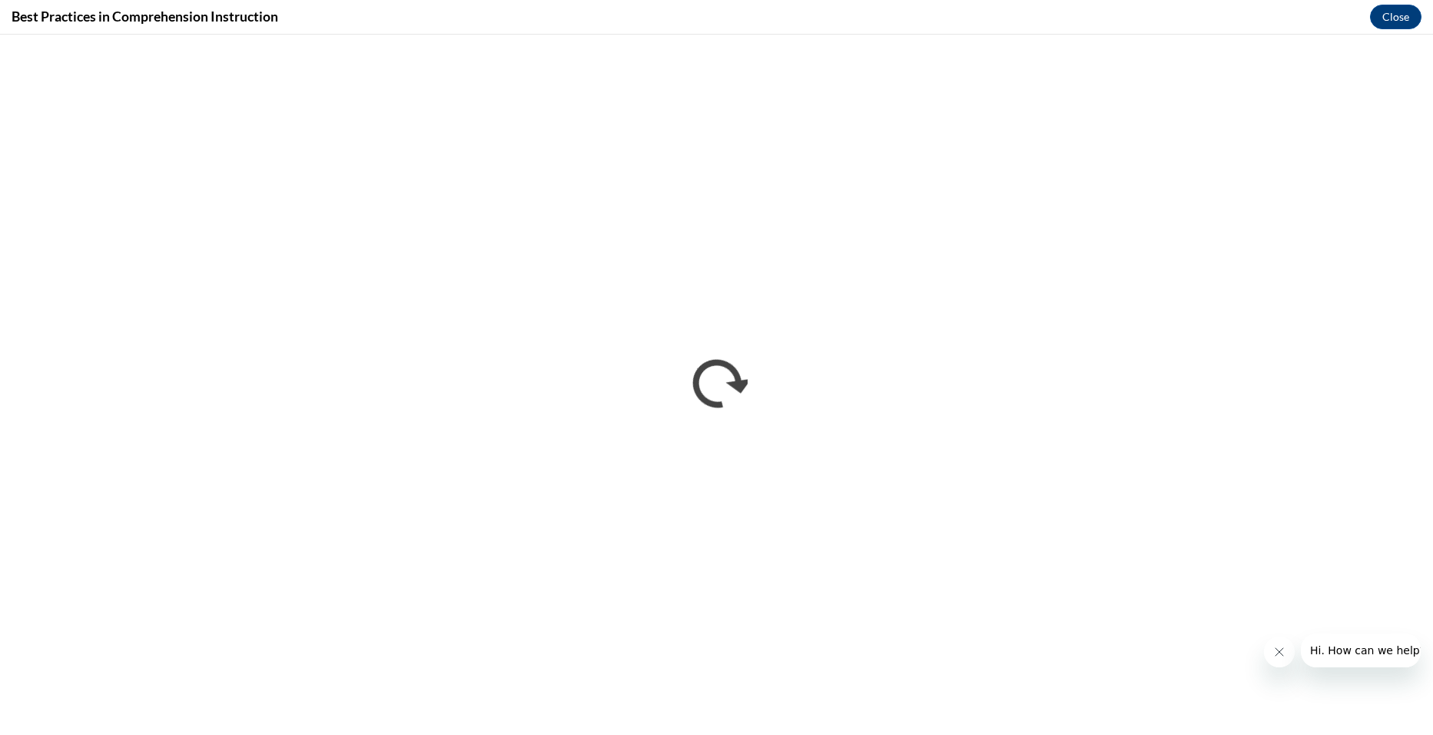
scroll to position [0, 0]
